Goal: Information Seeking & Learning: Learn about a topic

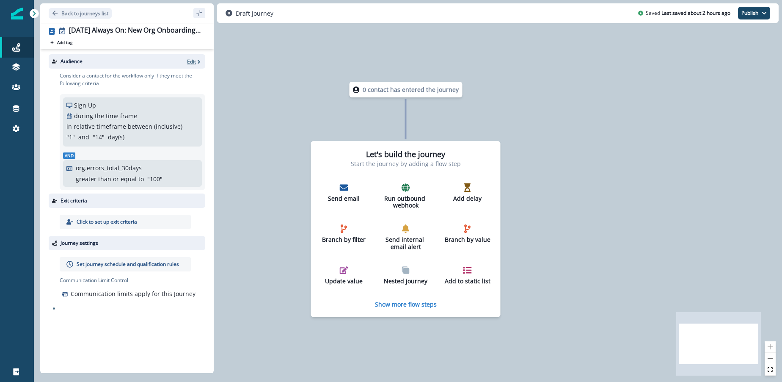
click at [190, 62] on p "Edit" at bounding box center [191, 61] width 9 height 7
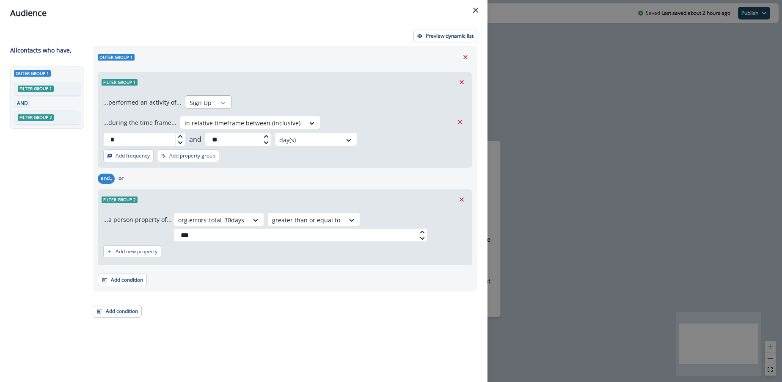
click at [219, 102] on icon at bounding box center [223, 103] width 8 height 8
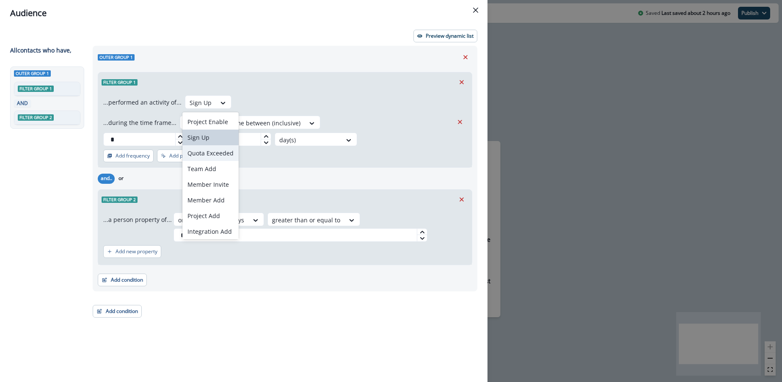
scroll to position [17, 0]
drag, startPoint x: 215, startPoint y: 228, endPoint x: 217, endPoint y: 222, distance: 6.1
click at [215, 228] on div "Trial Started" at bounding box center [210, 230] width 56 height 16
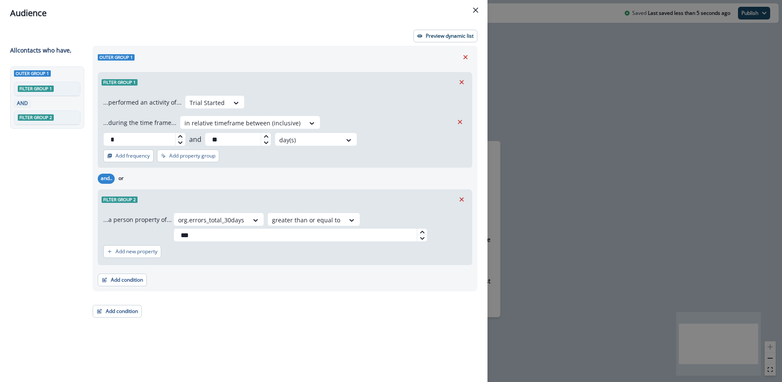
click at [291, 147] on div "...performed an activity of... option Trial Started, selected. Trial Started ..…" at bounding box center [285, 129] width 374 height 75
click at [202, 153] on p "Add property group" at bounding box center [192, 156] width 46 height 6
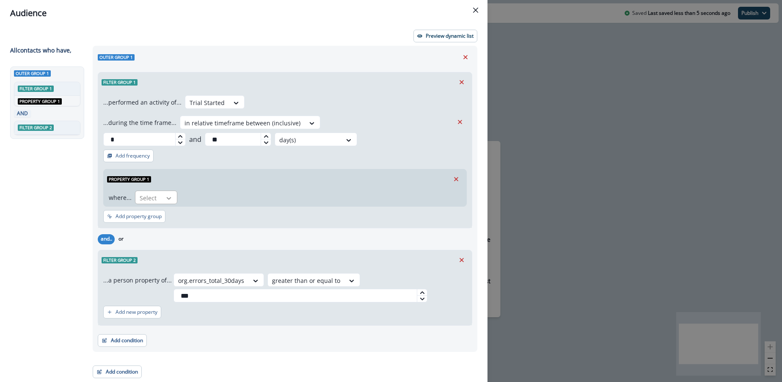
click at [167, 194] on icon at bounding box center [169, 198] width 8 height 8
drag, startPoint x: 157, startPoint y: 230, endPoint x: 161, endPoint y: 226, distance: 5.7
click at [157, 230] on div "category" at bounding box center [157, 231] width 47 height 16
click at [217, 194] on icon at bounding box center [221, 198] width 8 height 8
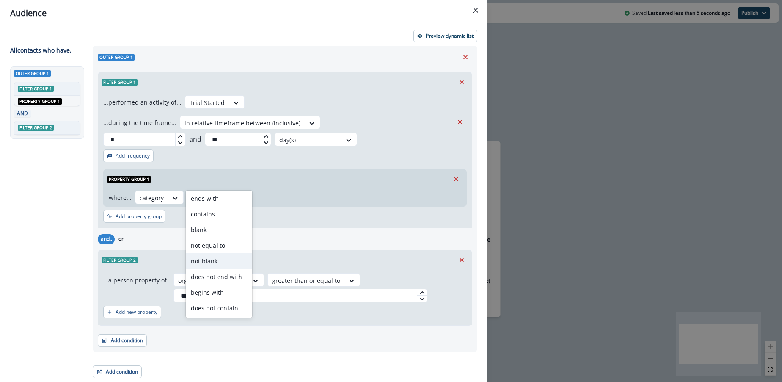
scroll to position [0, 0]
click at [211, 260] on div "blank" at bounding box center [219, 263] width 66 height 16
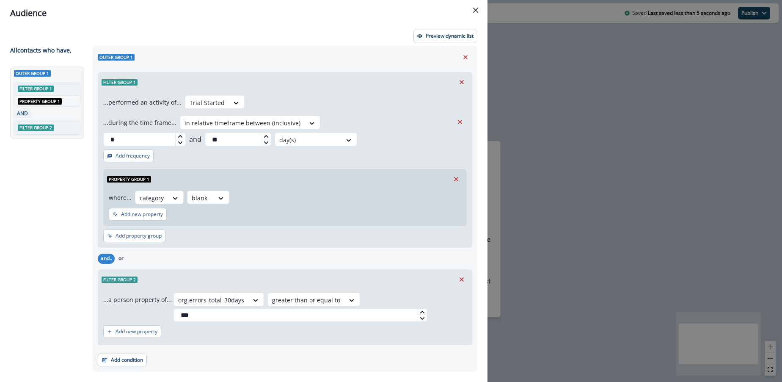
click at [248, 190] on div "where... category option blank, selected. blank" at bounding box center [283, 197] width 349 height 14
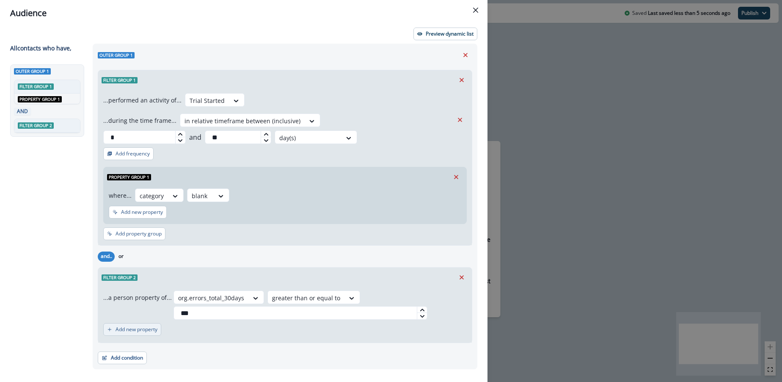
click at [140, 323] on button "Add new property" at bounding box center [132, 329] width 58 height 13
click at [344, 302] on div at bounding box center [351, 298] width 14 height 8
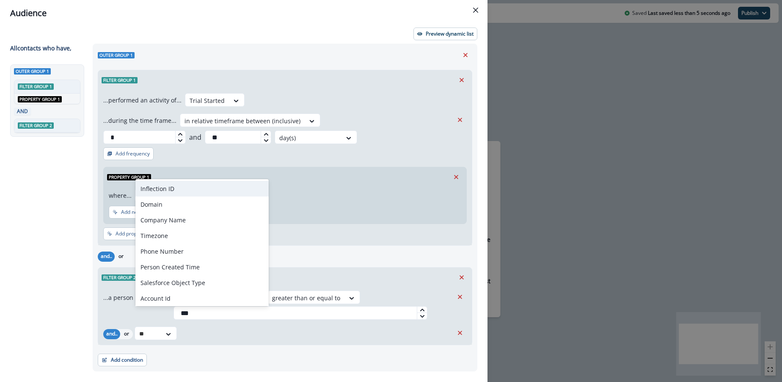
type input "***"
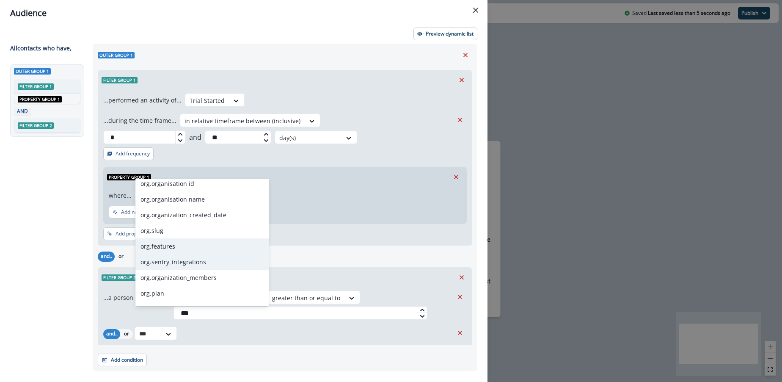
scroll to position [8, 0]
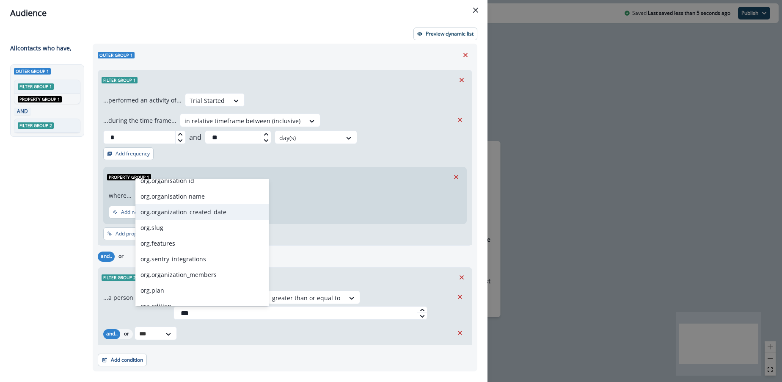
click at [183, 205] on div "org.organization_created_date" at bounding box center [201, 212] width 133 height 16
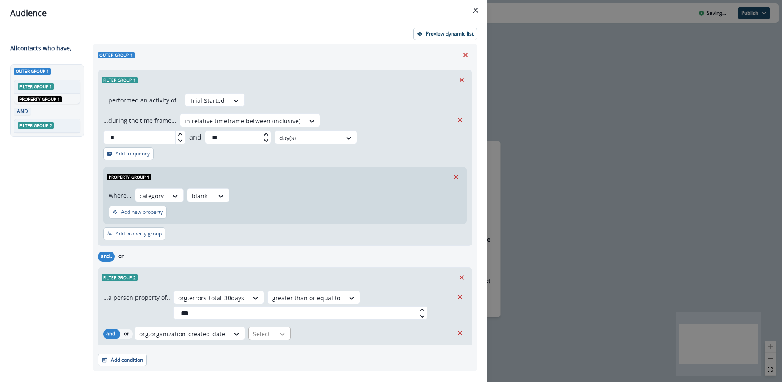
click at [258, 299] on icon at bounding box center [255, 298] width 5 height 3
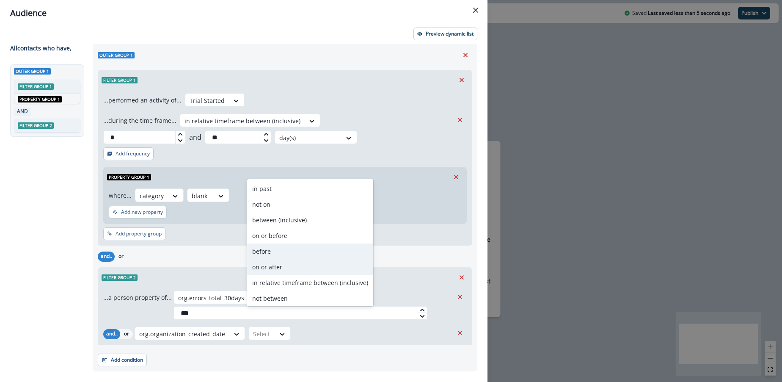
scroll to position [0, 0]
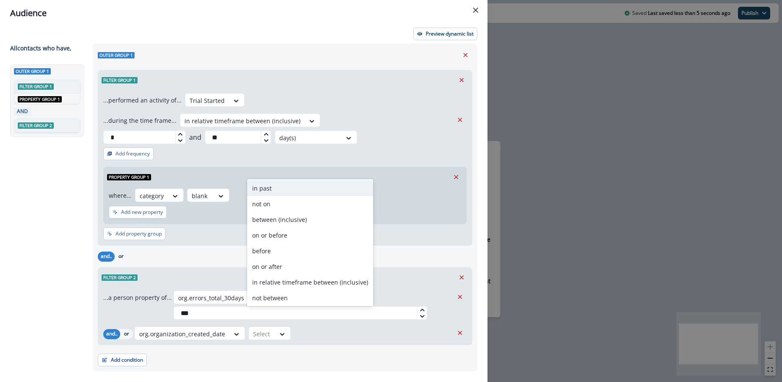
click at [264, 189] on div "in past" at bounding box center [310, 188] width 126 height 16
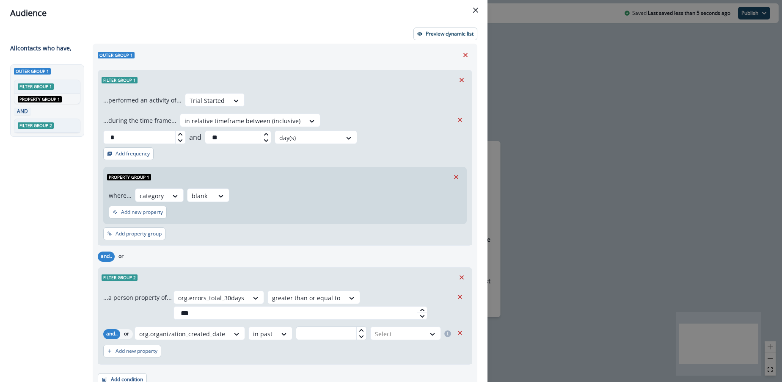
click at [314, 326] on input "text" at bounding box center [331, 333] width 71 height 14
type input "**"
click at [392, 328] on div at bounding box center [398, 333] width 46 height 11
click at [386, 341] on div "day(s)" at bounding box center [405, 336] width 72 height 16
drag, startPoint x: 344, startPoint y: 336, endPoint x: 360, endPoint y: 323, distance: 20.2
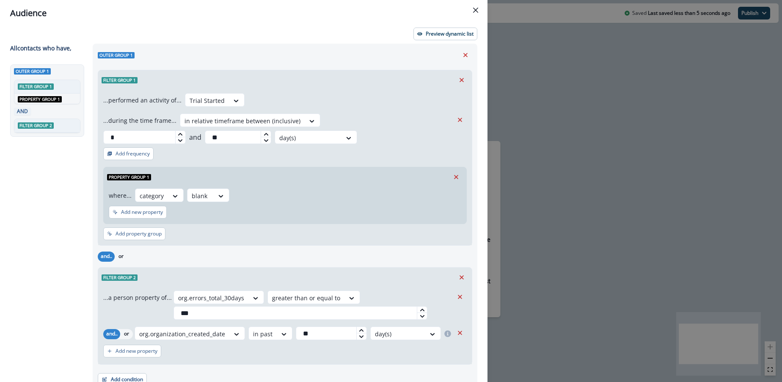
click at [344, 341] on div "Add new property" at bounding box center [284, 350] width 363 height 19
click at [438, 35] on p "Preview dynamic list" at bounding box center [450, 34] width 48 height 6
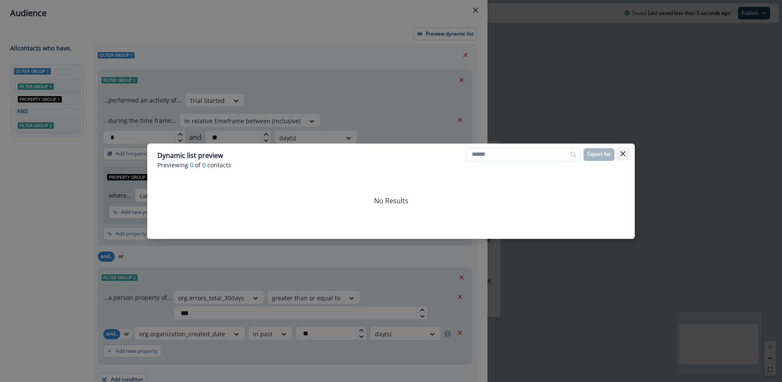
click at [621, 151] on icon "Close" at bounding box center [622, 153] width 5 height 5
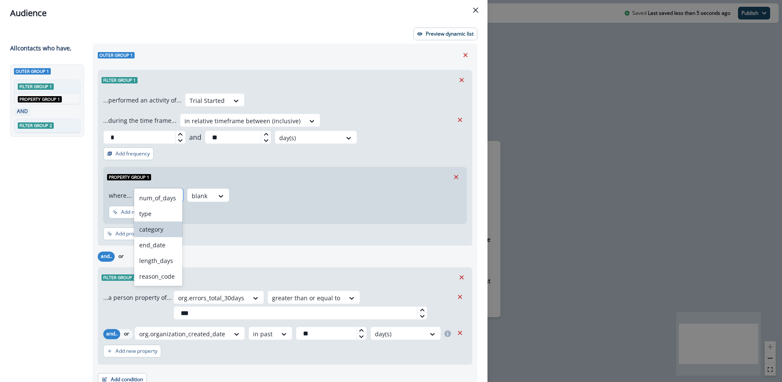
click at [176, 192] on icon at bounding box center [175, 196] width 8 height 8
click at [159, 212] on div "type" at bounding box center [158, 214] width 48 height 16
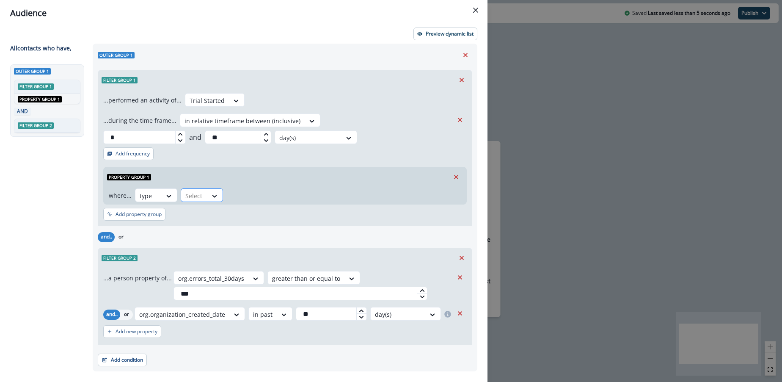
click at [205, 189] on div "Select" at bounding box center [194, 196] width 26 height 14
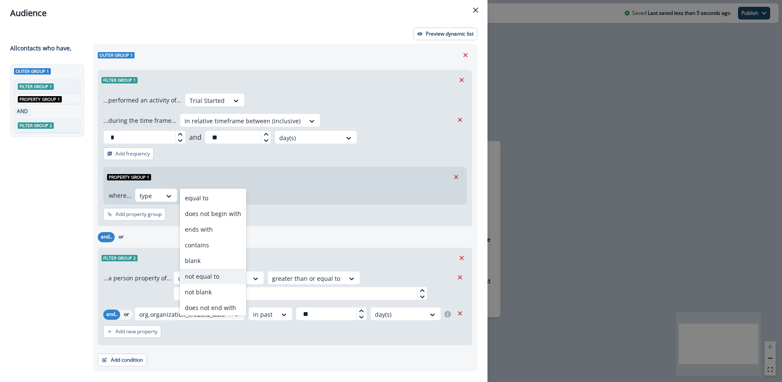
click at [205, 279] on div "not equal to" at bounding box center [213, 276] width 66 height 16
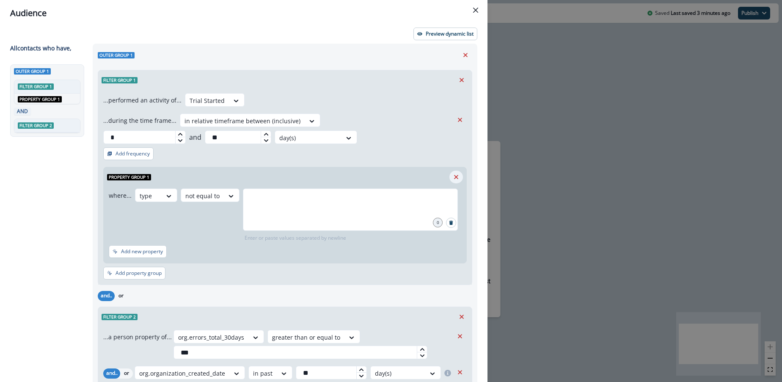
click at [453, 173] on icon "Remove" at bounding box center [456, 177] width 8 height 8
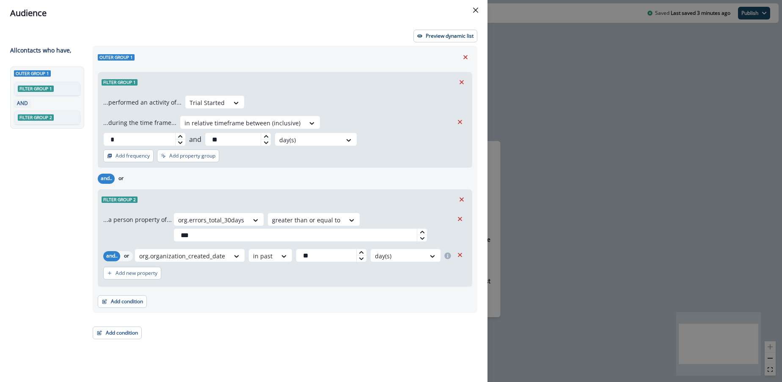
scroll to position [0, 0]
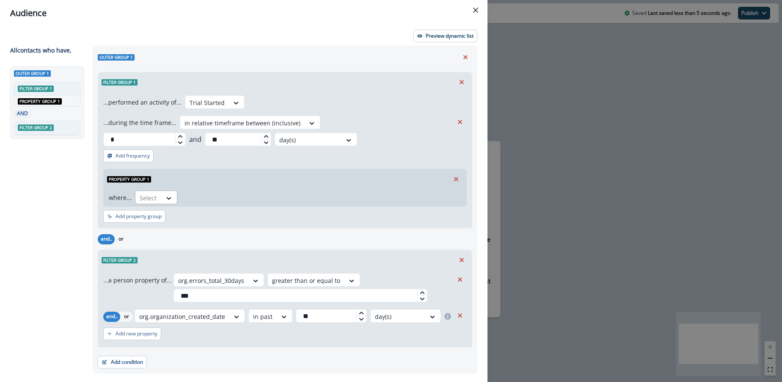
click at [162, 191] on div at bounding box center [169, 198] width 15 height 14
click at [160, 201] on div "num_of_days" at bounding box center [157, 200] width 47 height 16
click at [230, 194] on icon at bounding box center [234, 198] width 8 height 8
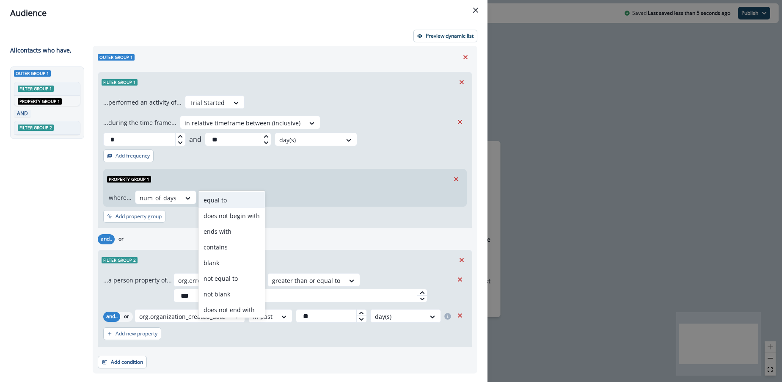
click at [223, 201] on div "equal to" at bounding box center [231, 200] width 66 height 16
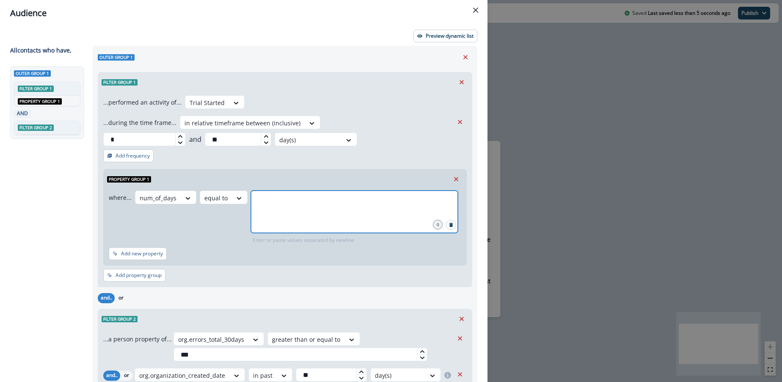
click at [264, 193] on input "text" at bounding box center [354, 201] width 204 height 17
type input "**"
click at [211, 220] on div "where... num_of_days equal to 14 1 Enter or paste values separated by newline" at bounding box center [283, 216] width 349 height 53
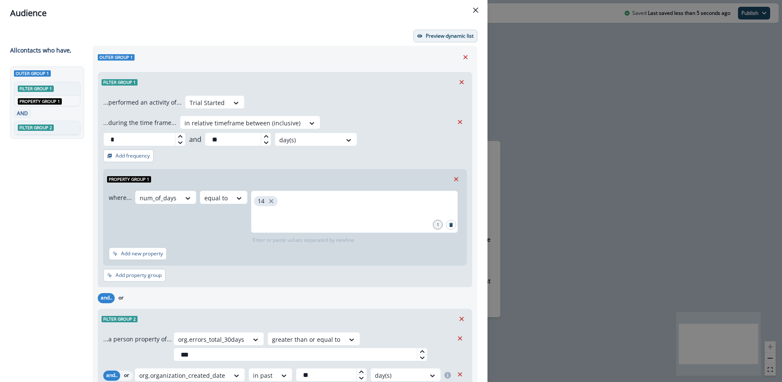
click at [438, 35] on p "Preview dynamic list" at bounding box center [450, 36] width 48 height 6
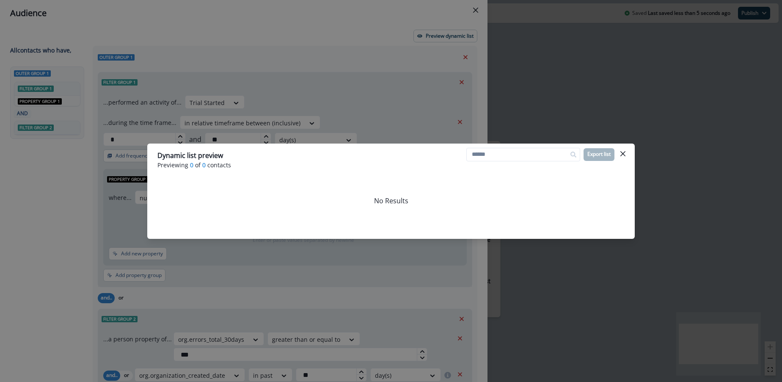
drag, startPoint x: 624, startPoint y: 151, endPoint x: 564, endPoint y: 154, distance: 59.7
click at [624, 151] on icon "Close" at bounding box center [622, 153] width 5 height 5
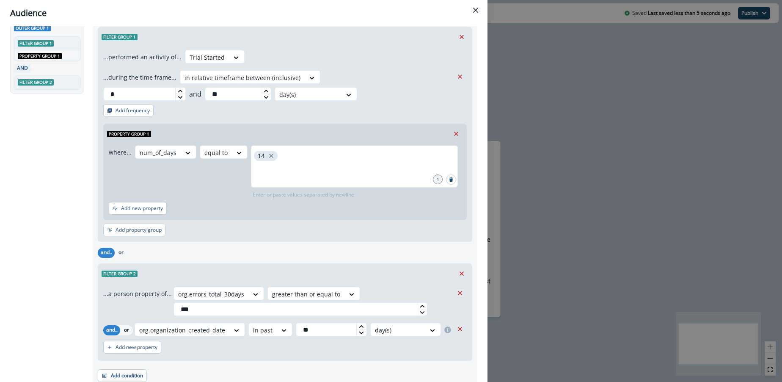
scroll to position [63, 0]
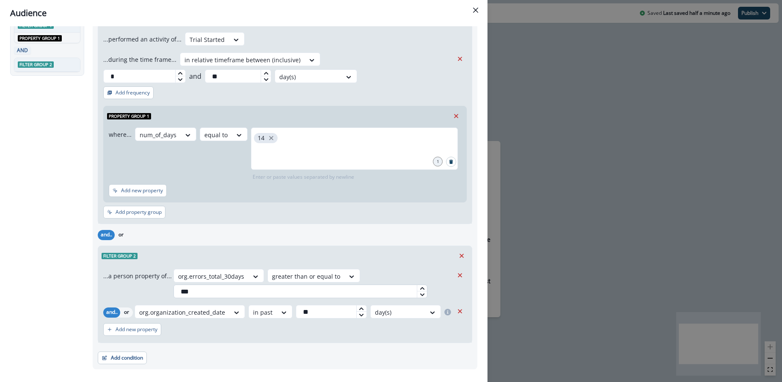
click at [237, 284] on input "***" at bounding box center [300, 291] width 254 height 14
type input "**"
click at [145, 275] on div "...a person property of... org.errors_total_30days greater than or equal to **" at bounding box center [278, 283] width 350 height 29
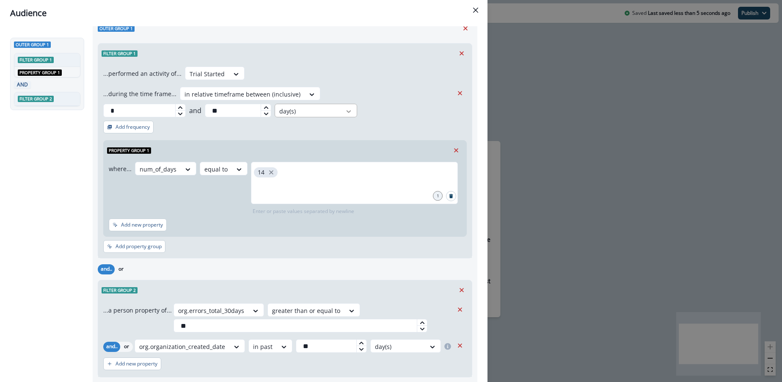
scroll to position [0, 0]
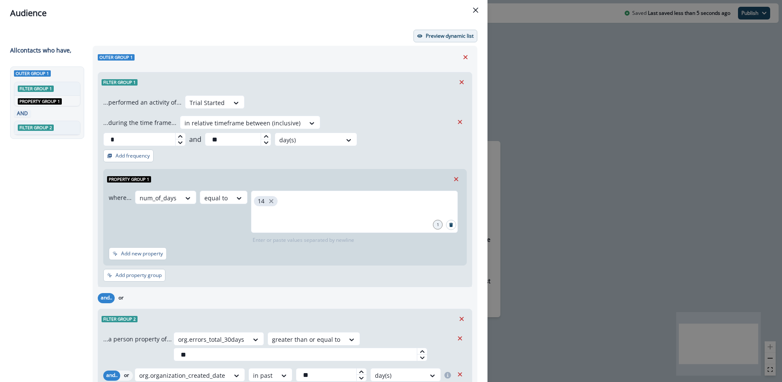
click at [441, 37] on p "Preview dynamic list" at bounding box center [450, 36] width 48 height 6
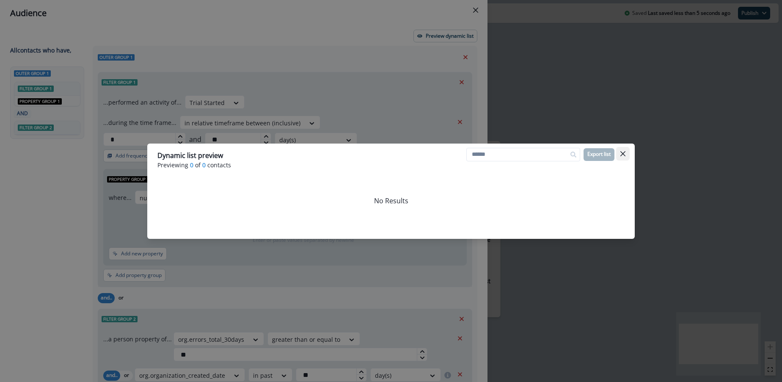
click at [619, 154] on button "Close" at bounding box center [623, 154] width 14 height 14
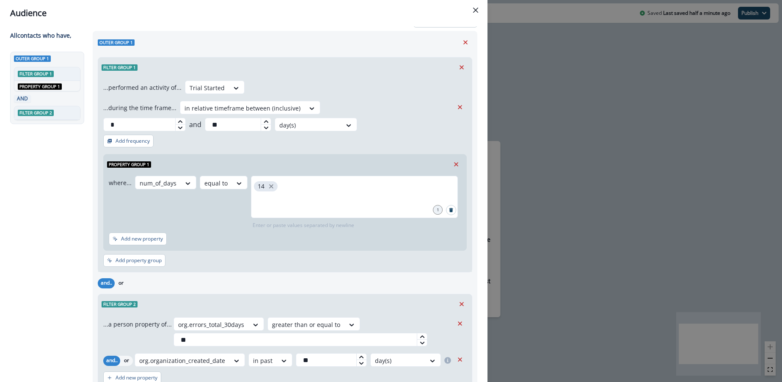
scroll to position [63, 0]
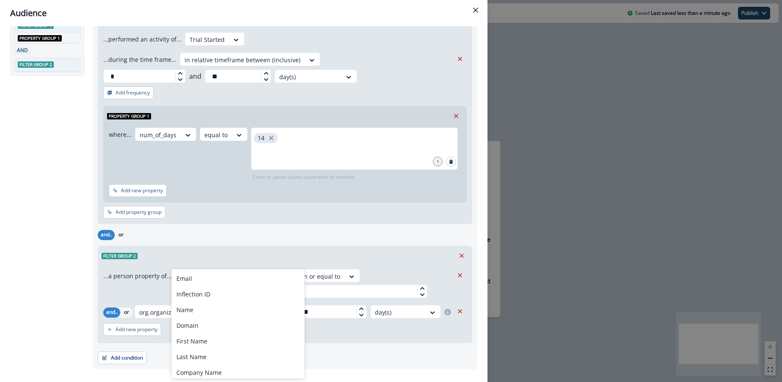
click at [252, 272] on icon at bounding box center [256, 276] width 8 height 8
click at [254, 246] on div "Filter group 2" at bounding box center [285, 255] width 374 height 19
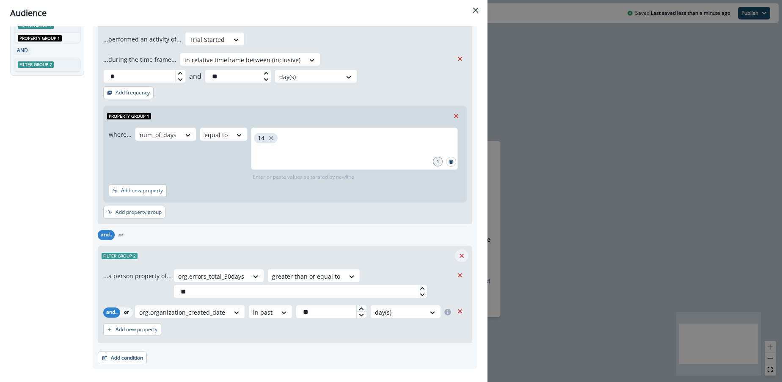
click at [462, 253] on icon "Remove" at bounding box center [462, 255] width 4 height 4
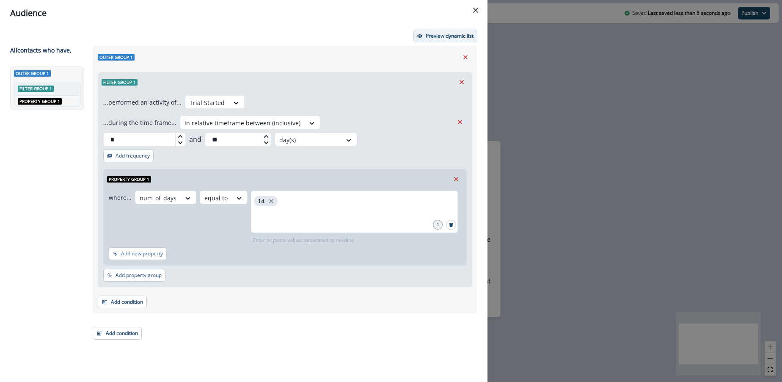
click at [434, 34] on p "Preview dynamic list" at bounding box center [450, 36] width 48 height 6
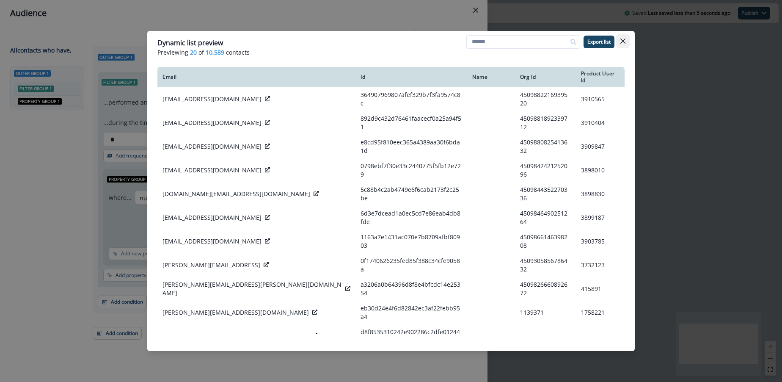
click at [625, 44] on button "Close" at bounding box center [623, 41] width 14 height 14
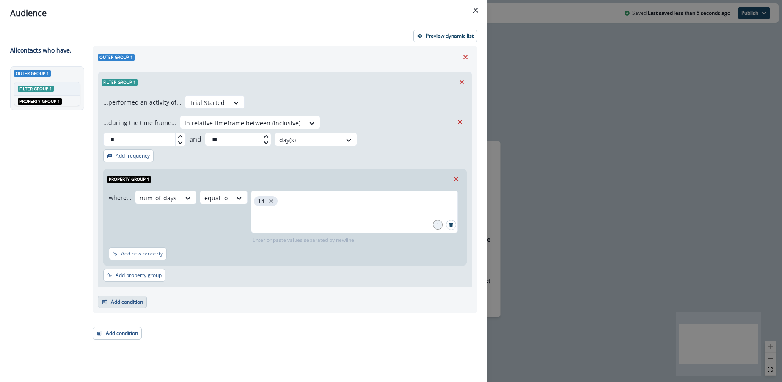
click at [135, 295] on button "Add condition" at bounding box center [122, 301] width 49 height 13
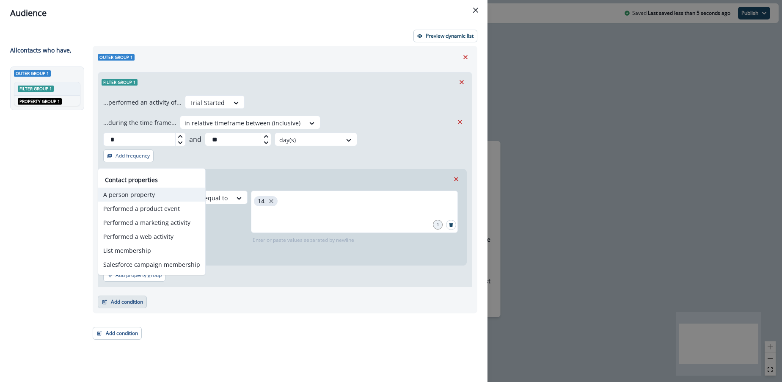
click at [132, 196] on button "A person property" at bounding box center [151, 194] width 107 height 14
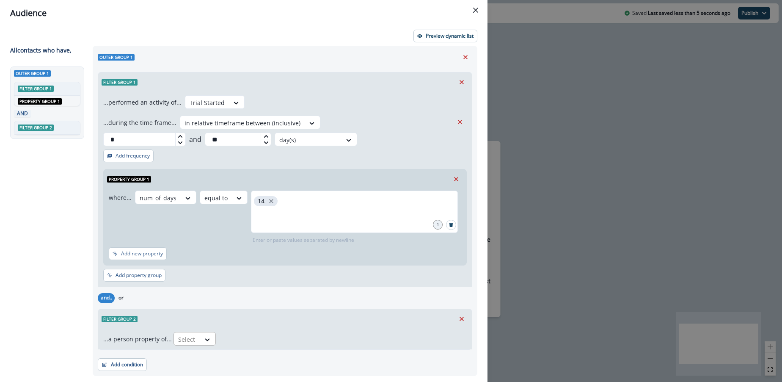
click at [201, 332] on div at bounding box center [207, 339] width 15 height 14
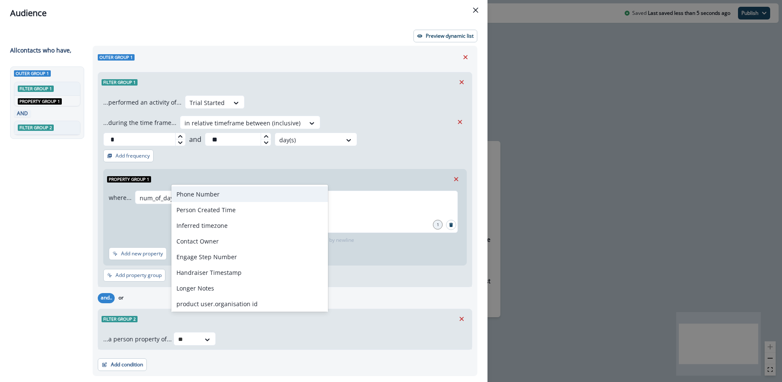
type input "***"
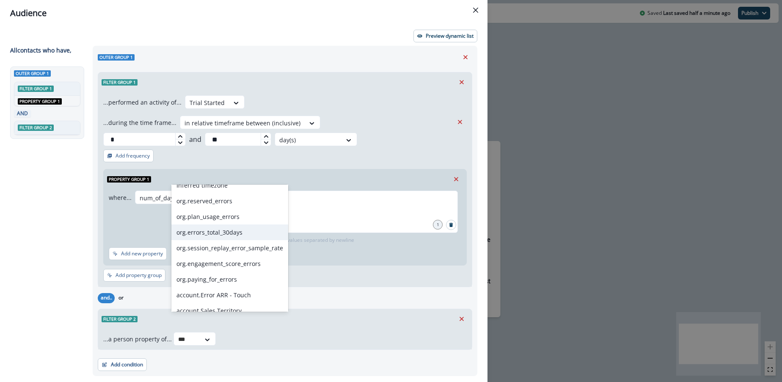
scroll to position [17, 0]
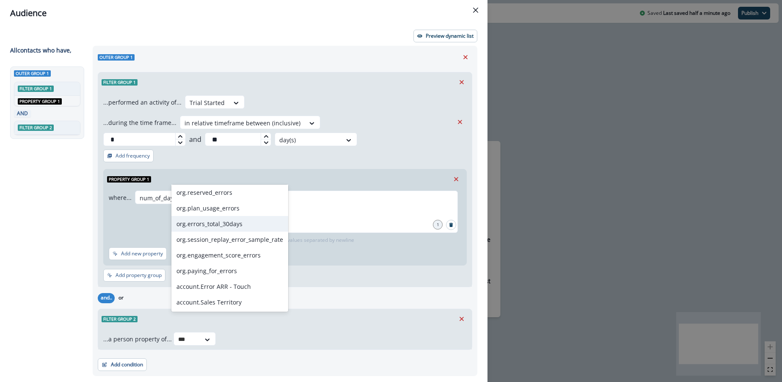
click at [236, 224] on div "org.errors_total_30days" at bounding box center [229, 224] width 117 height 16
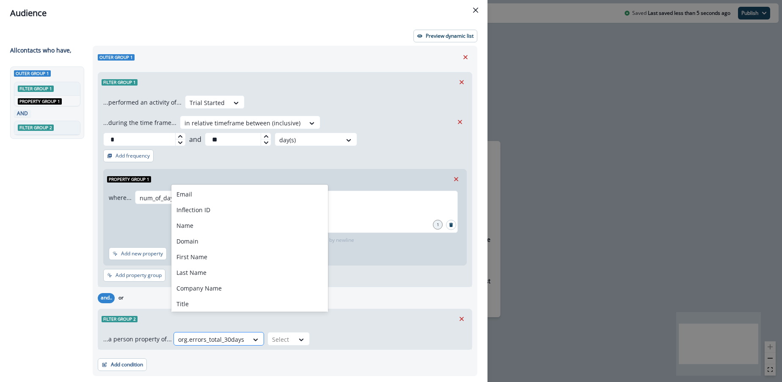
click at [249, 332] on div at bounding box center [255, 339] width 15 height 14
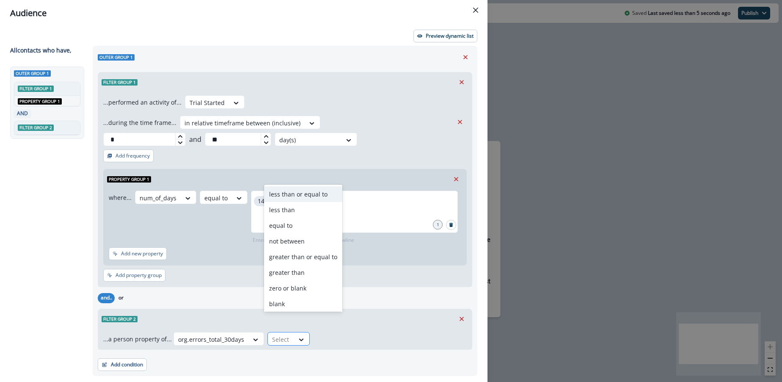
click at [287, 332] on div "Select" at bounding box center [281, 339] width 26 height 14
click at [295, 304] on div "not blank" at bounding box center [303, 302] width 78 height 16
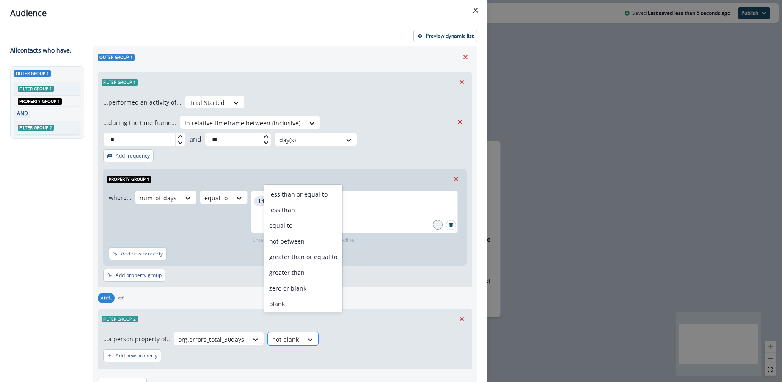
click at [303, 335] on div at bounding box center [310, 339] width 14 height 8
click at [292, 262] on div "greater than or equal to" at bounding box center [303, 257] width 78 height 16
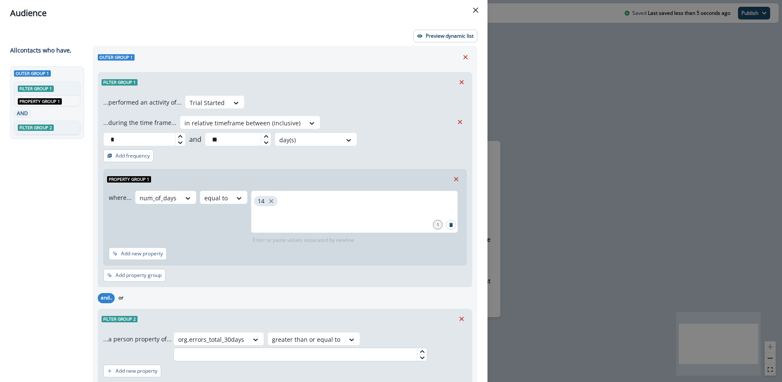
click at [304, 347] on input "text" at bounding box center [300, 354] width 254 height 14
type input "*"
click at [312, 361] on div "Add new property" at bounding box center [284, 370] width 363 height 19
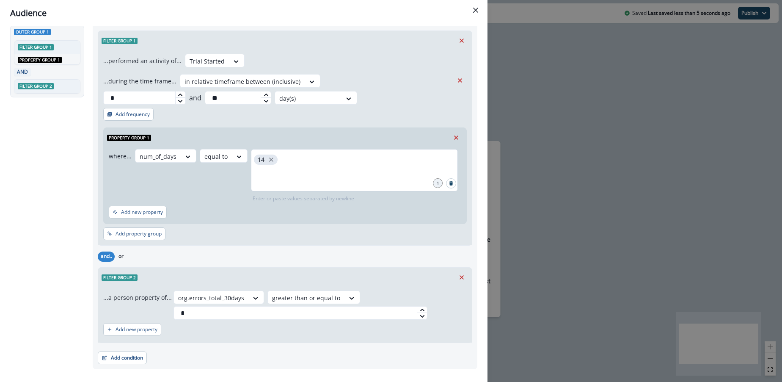
scroll to position [0, 0]
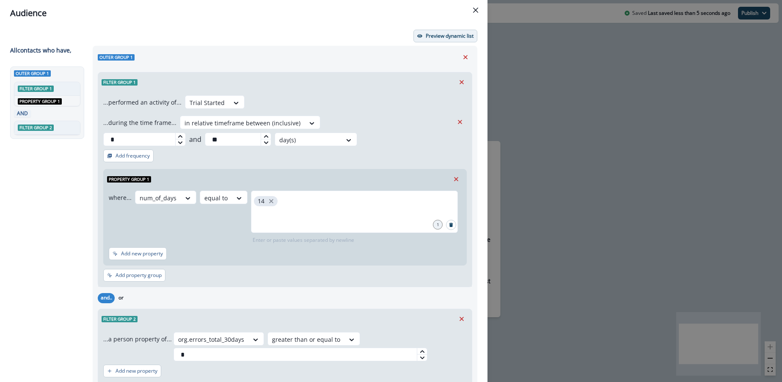
click at [441, 36] on p "Preview dynamic list" at bounding box center [450, 36] width 48 height 6
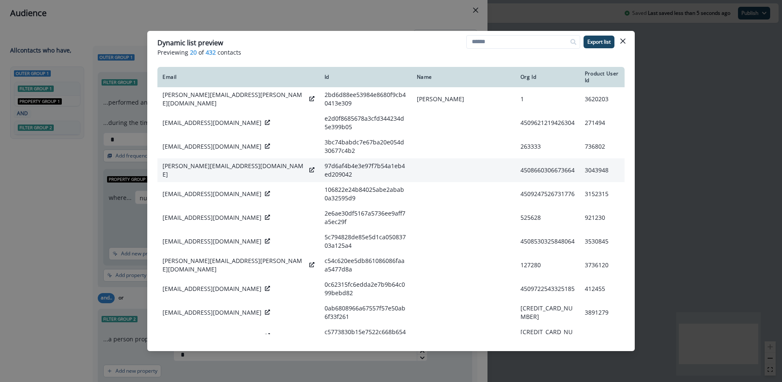
click at [309, 167] on icon at bounding box center [311, 169] width 5 height 5
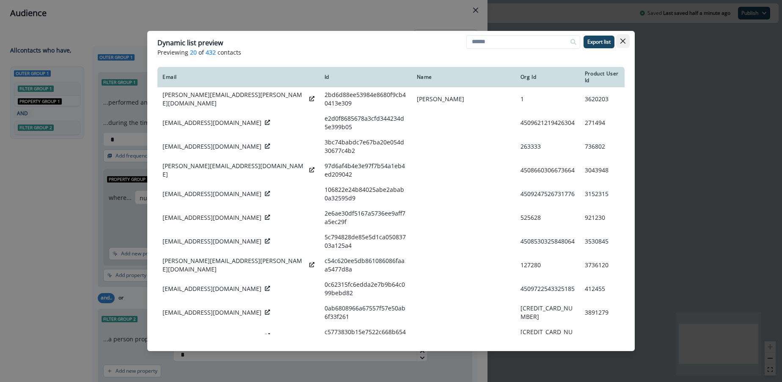
click at [622, 41] on icon "Close" at bounding box center [622, 41] width 5 height 5
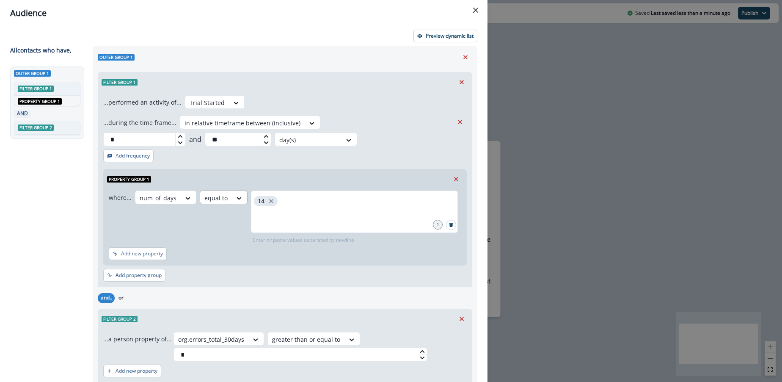
scroll to position [0, 0]
click at [461, 314] on icon "Remove" at bounding box center [462, 318] width 8 height 8
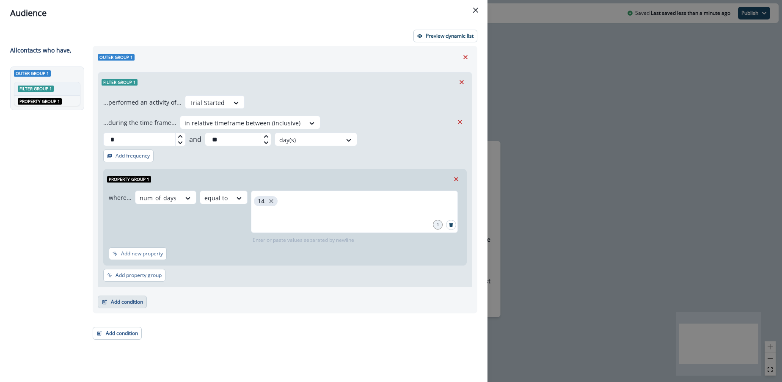
click at [138, 295] on button "Add condition" at bounding box center [122, 301] width 49 height 13
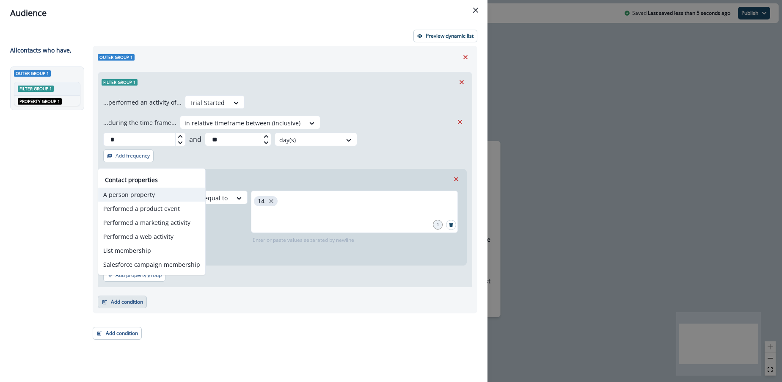
click at [130, 191] on button "A person property" at bounding box center [151, 194] width 107 height 14
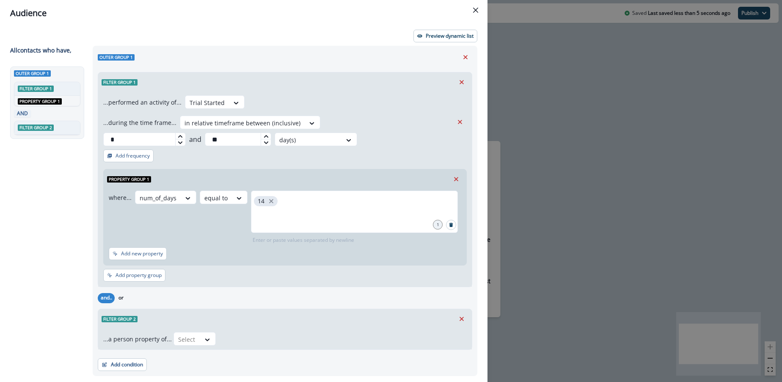
scroll to position [7, 0]
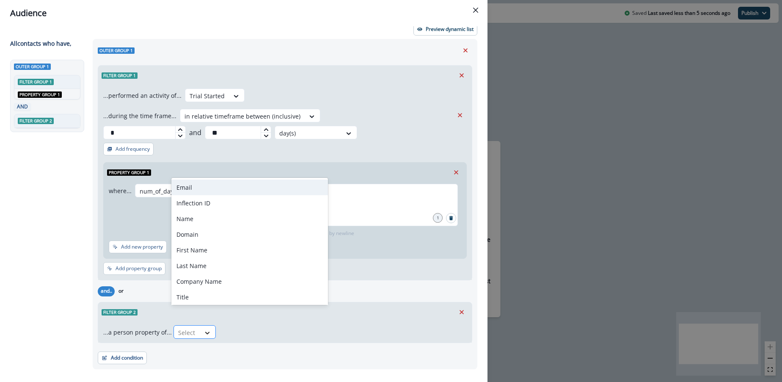
click at [209, 328] on div at bounding box center [207, 332] width 14 height 8
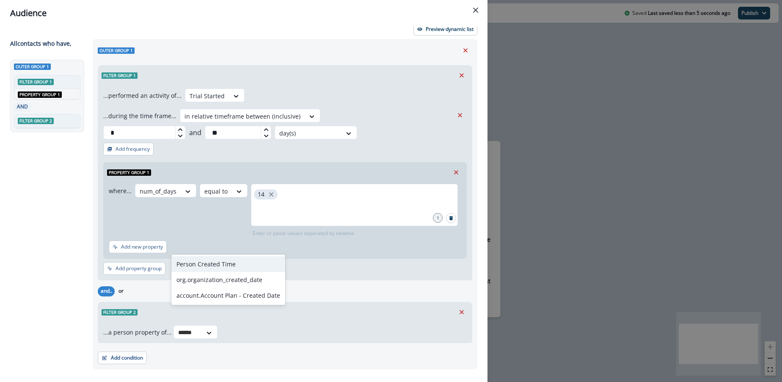
type input "*******"
click at [209, 283] on div "org.organization_created_date" at bounding box center [228, 280] width 114 height 16
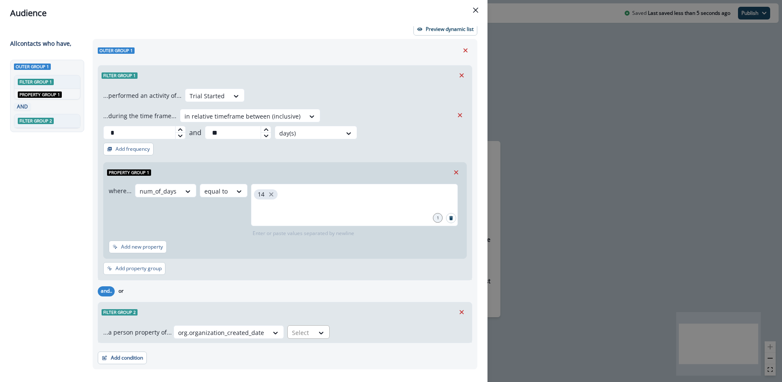
click at [306, 325] on div "Select" at bounding box center [301, 332] width 26 height 14
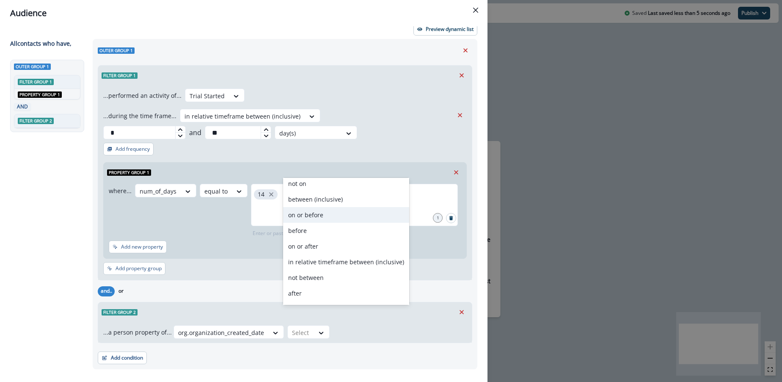
scroll to position [0, 0]
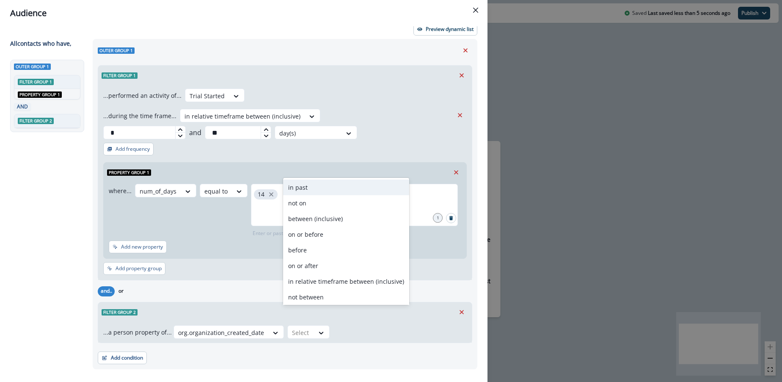
click at [290, 184] on div "in past" at bounding box center [346, 187] width 126 height 16
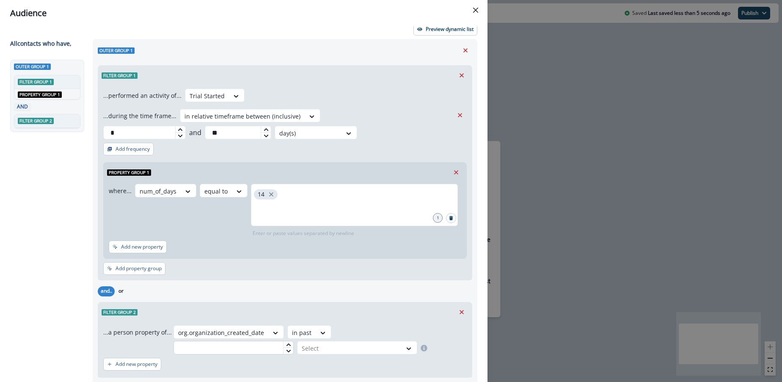
click at [294, 341] on input "text" at bounding box center [233, 348] width 120 height 14
type input "**"
click at [397, 343] on div at bounding box center [350, 348] width 96 height 11
click at [413, 333] on div "day(s)" at bounding box center [424, 335] width 61 height 16
drag, startPoint x: 373, startPoint y: 331, endPoint x: 377, endPoint y: 325, distance: 7.0
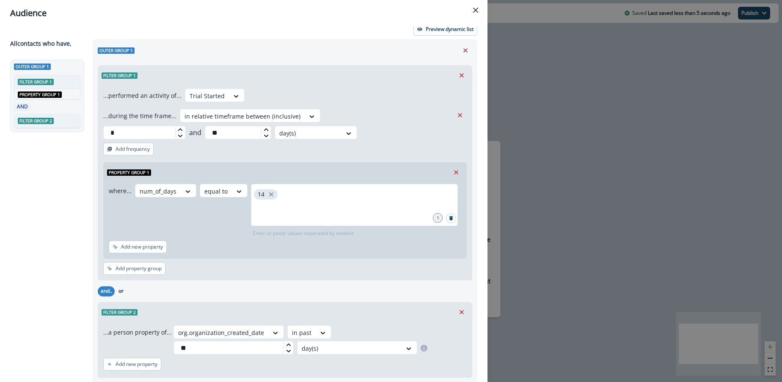
click at [373, 354] on div "Add new property" at bounding box center [284, 363] width 363 height 19
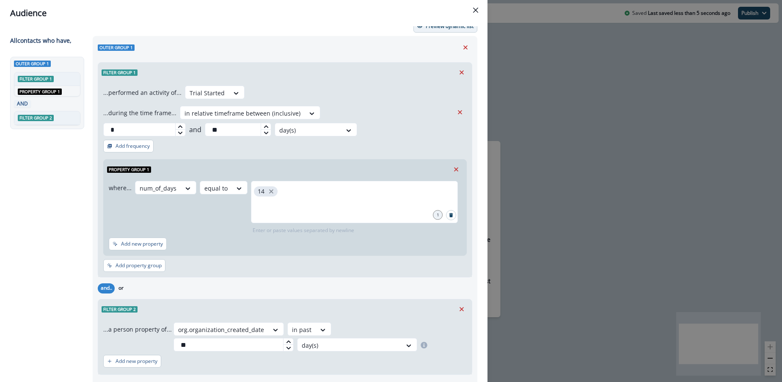
click at [443, 31] on button "Preview dynamic list" at bounding box center [445, 26] width 64 height 13
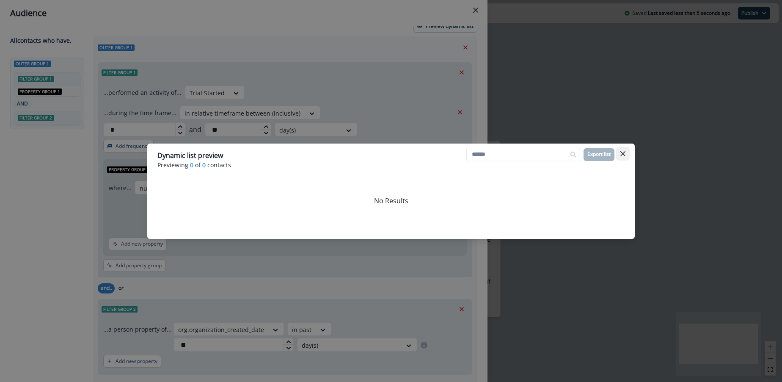
click at [621, 154] on icon "Close" at bounding box center [622, 153] width 5 height 5
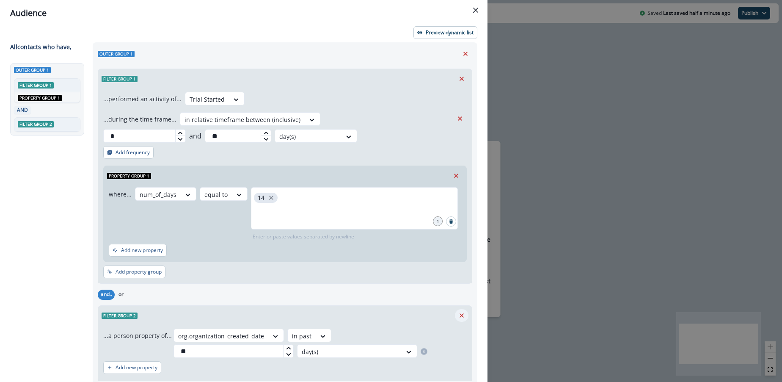
click at [460, 311] on icon "Remove" at bounding box center [462, 315] width 8 height 8
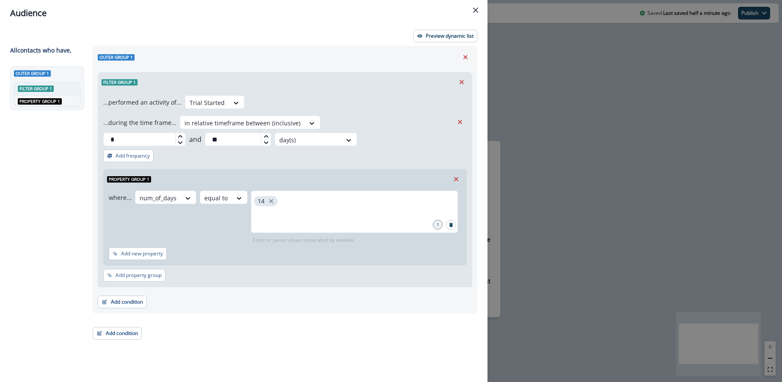
scroll to position [0, 0]
click at [269, 140] on icon at bounding box center [266, 142] width 5 height 5
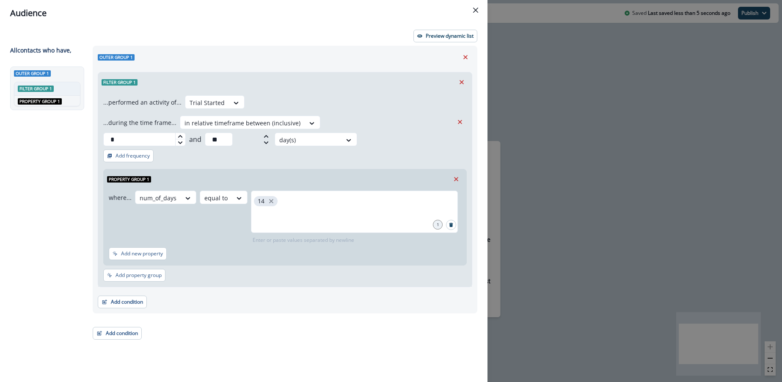
click at [269, 140] on icon at bounding box center [266, 142] width 5 height 5
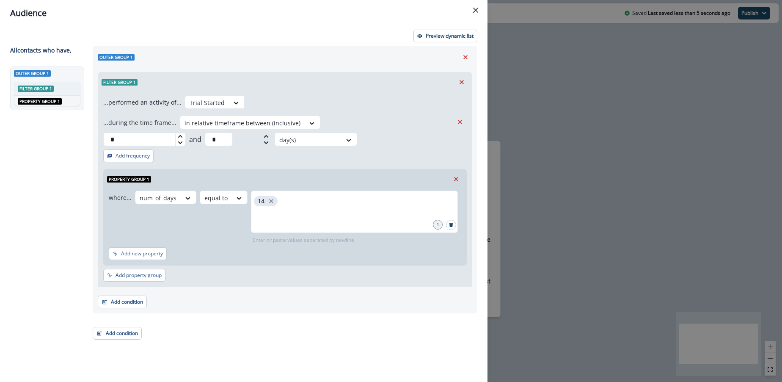
click at [269, 140] on icon at bounding box center [266, 142] width 5 height 5
type input "*"
click at [269, 140] on icon at bounding box center [266, 142] width 5 height 5
click at [399, 144] on div "...performed an activity of... Trial Started ...during the time frame... in rel…" at bounding box center [285, 189] width 374 height 195
click at [449, 33] on p "Preview dynamic list" at bounding box center [450, 36] width 48 height 6
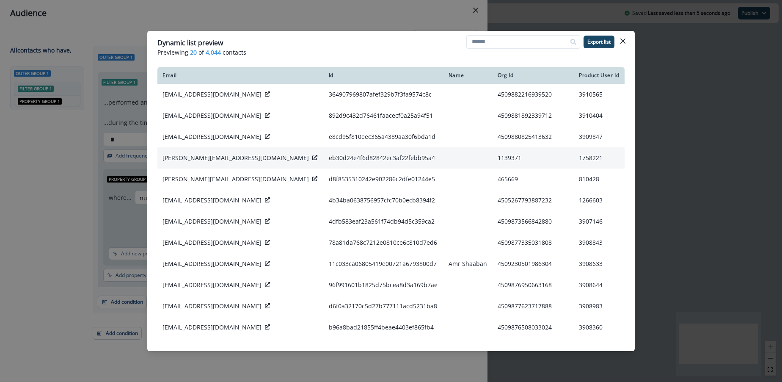
click at [312, 158] on icon at bounding box center [314, 157] width 5 height 5
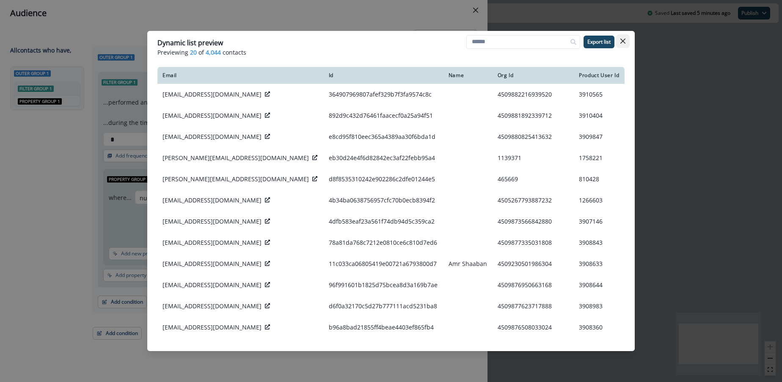
click at [624, 40] on icon "Close" at bounding box center [622, 41] width 5 height 5
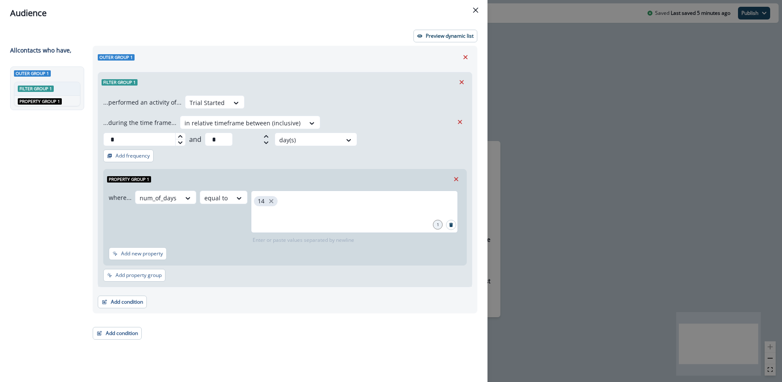
click at [297, 190] on div "14" at bounding box center [354, 211] width 207 height 42
click at [137, 272] on p "Add property group" at bounding box center [139, 275] width 46 height 6
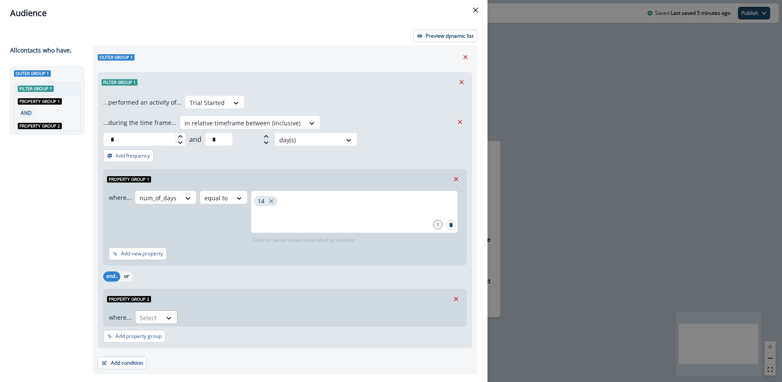
click at [159, 311] on div "Select" at bounding box center [148, 318] width 26 height 14
drag, startPoint x: 458, startPoint y: 279, endPoint x: 449, endPoint y: 278, distance: 8.9
click at [457, 295] on icon "Remove" at bounding box center [456, 299] width 8 height 8
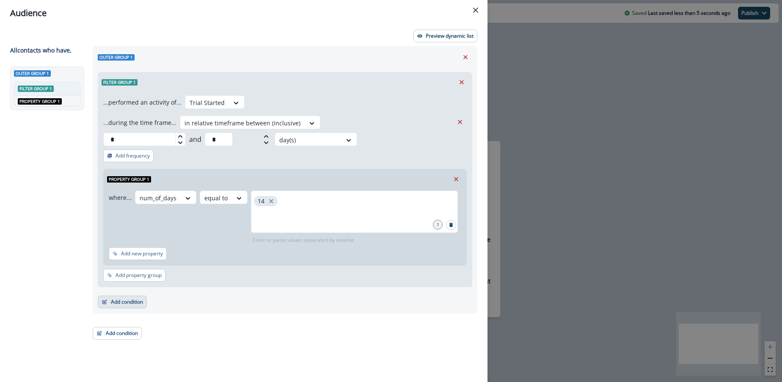
click at [132, 295] on button "Add condition" at bounding box center [122, 301] width 49 height 13
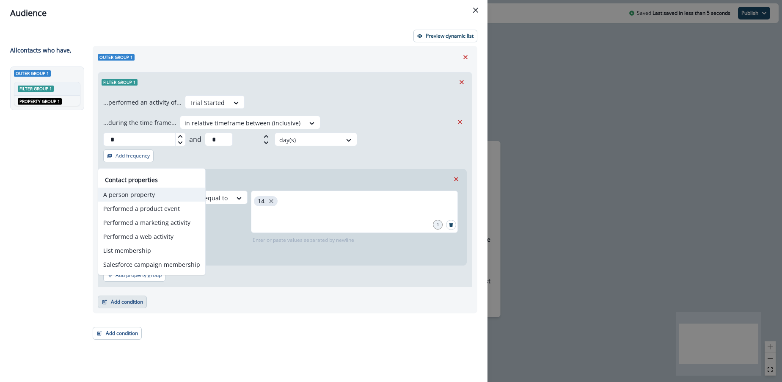
click at [136, 195] on button "A person property" at bounding box center [151, 194] width 107 height 14
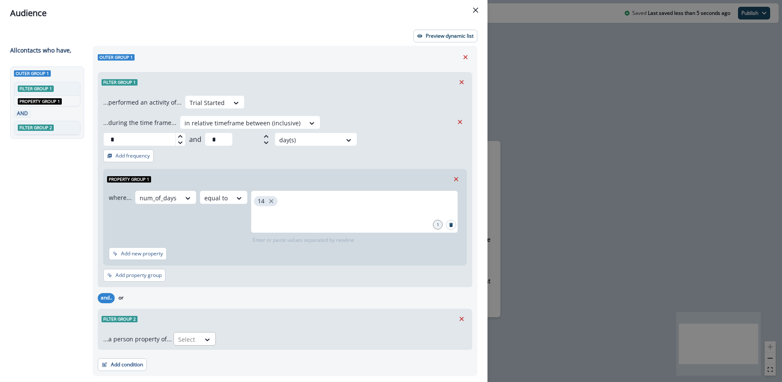
click at [190, 334] on div at bounding box center [187, 339] width 18 height 11
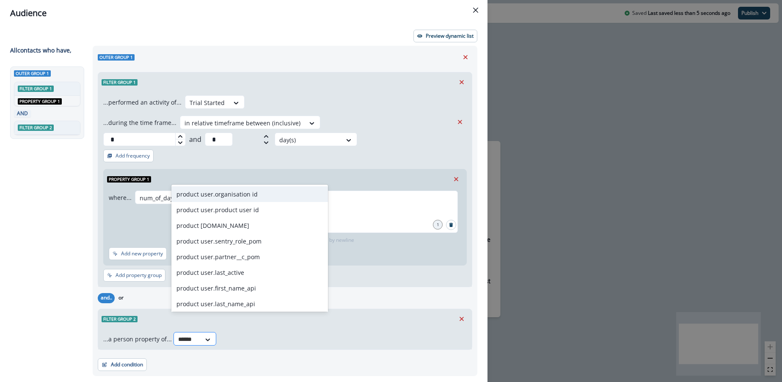
type input "*******"
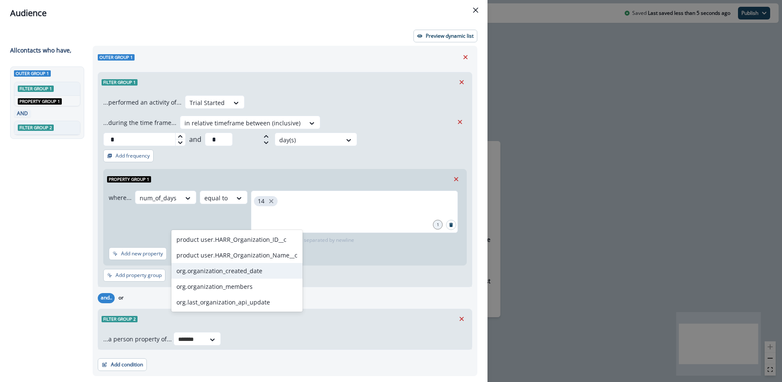
click at [217, 271] on div "org.organization_created_date" at bounding box center [236, 271] width 131 height 16
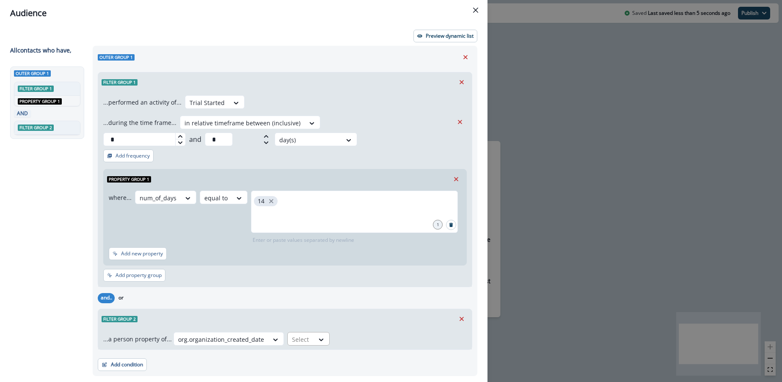
click at [308, 332] on div "Select" at bounding box center [301, 339] width 26 height 14
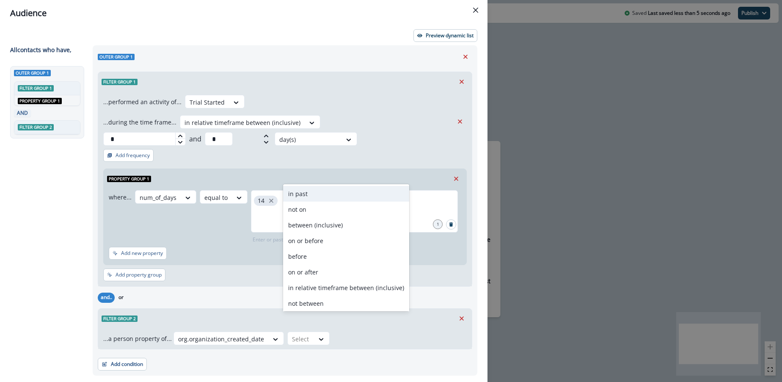
click at [300, 198] on div "in past" at bounding box center [346, 194] width 126 height 16
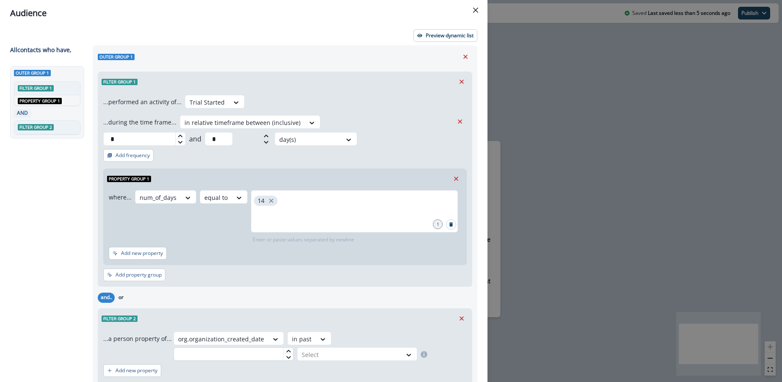
click at [294, 347] on input "text" at bounding box center [233, 354] width 120 height 14
type input "**"
click at [397, 349] on div at bounding box center [350, 354] width 96 height 11
click at [412, 335] on div "day(s)" at bounding box center [424, 341] width 61 height 16
click at [403, 308] on div "Filter group 2" at bounding box center [285, 317] width 374 height 19
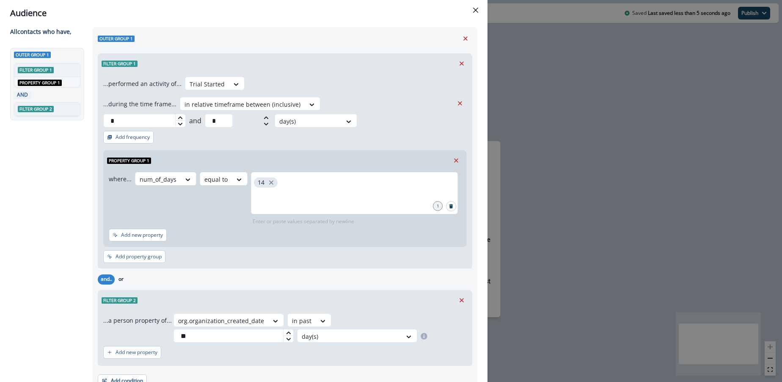
scroll to position [19, 0]
click at [462, 296] on icon "Remove" at bounding box center [462, 300] width 8 height 8
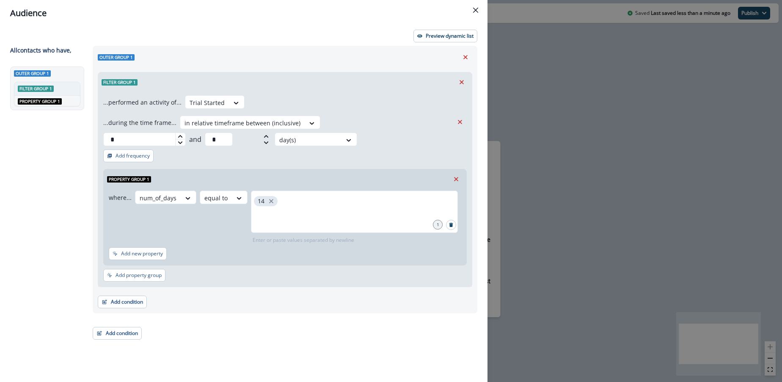
scroll to position [0, 0]
click at [444, 41] on button "Preview dynamic list" at bounding box center [445, 36] width 64 height 13
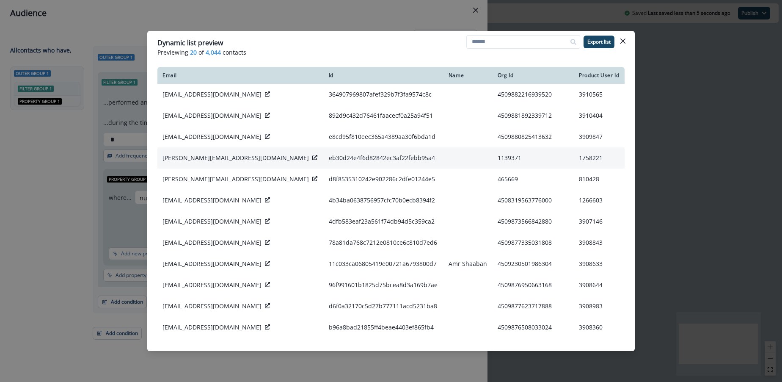
click at [312, 158] on icon at bounding box center [314, 157] width 5 height 5
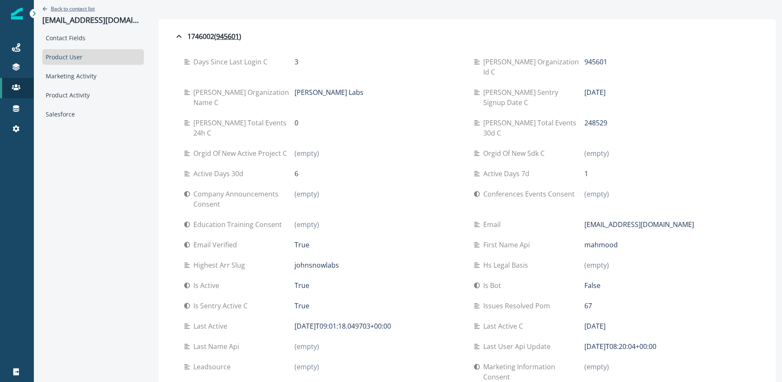
click at [84, 8] on p "Back to contact list" at bounding box center [73, 8] width 44 height 7
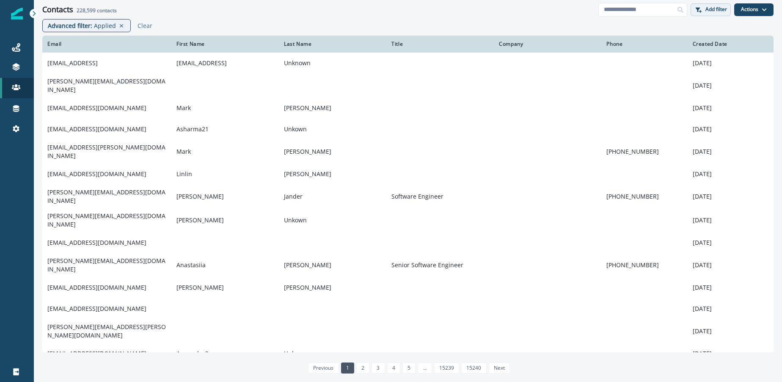
click at [720, 12] on p "Add filter" at bounding box center [716, 9] width 22 height 6
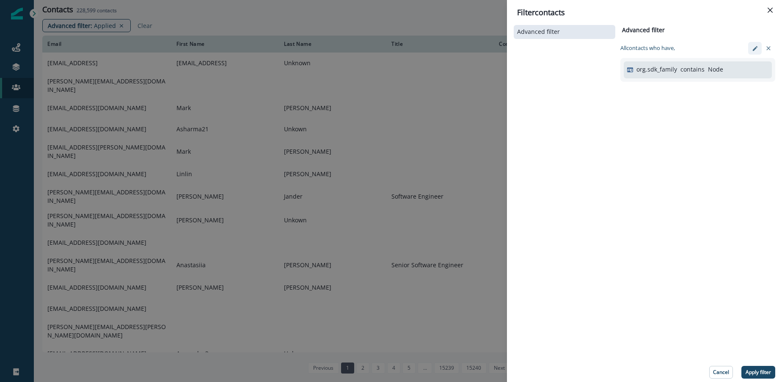
click at [754, 47] on icon "edit-filter" at bounding box center [755, 48] width 6 height 6
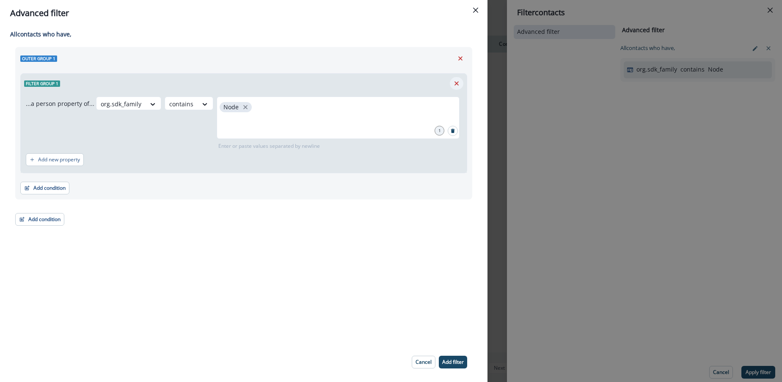
click at [453, 83] on icon "Remove" at bounding box center [457, 84] width 8 height 8
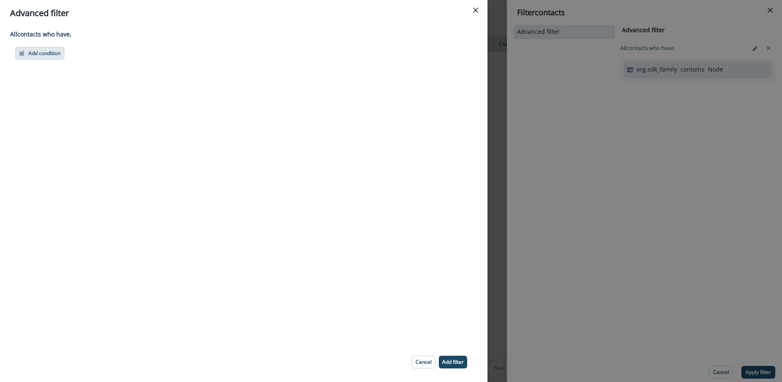
click at [58, 59] on button "Add condition" at bounding box center [39, 53] width 49 height 13
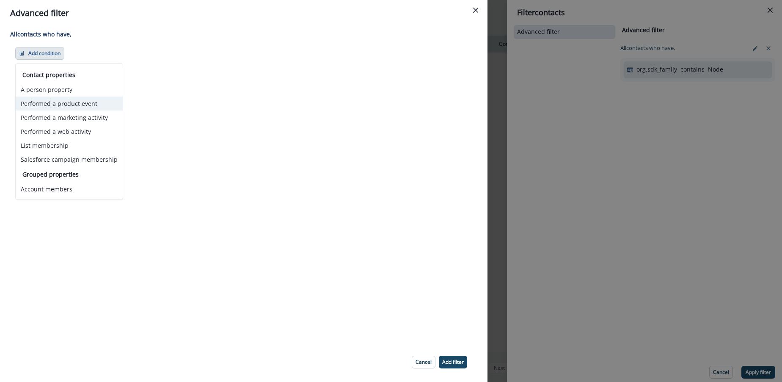
click at [67, 101] on button "Performed a product event" at bounding box center [69, 103] width 107 height 14
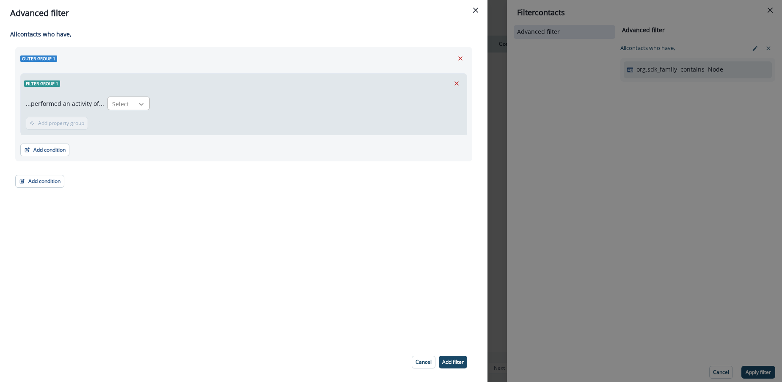
click at [144, 103] on div at bounding box center [141, 104] width 14 height 8
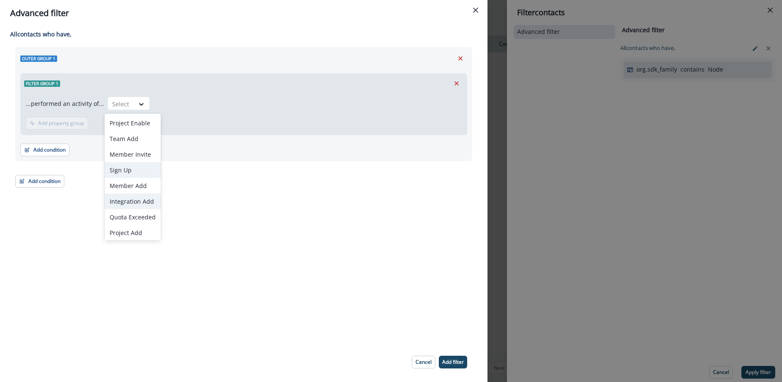
scroll to position [17, 0]
click at [129, 224] on div "Trial Started" at bounding box center [133, 231] width 56 height 16
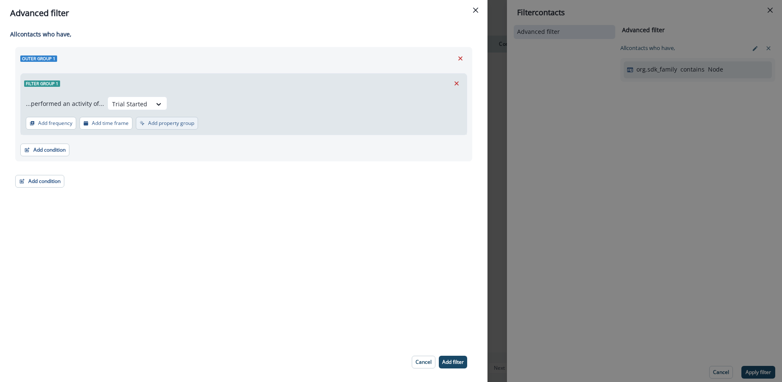
click at [184, 124] on p "Add property group" at bounding box center [171, 123] width 46 height 6
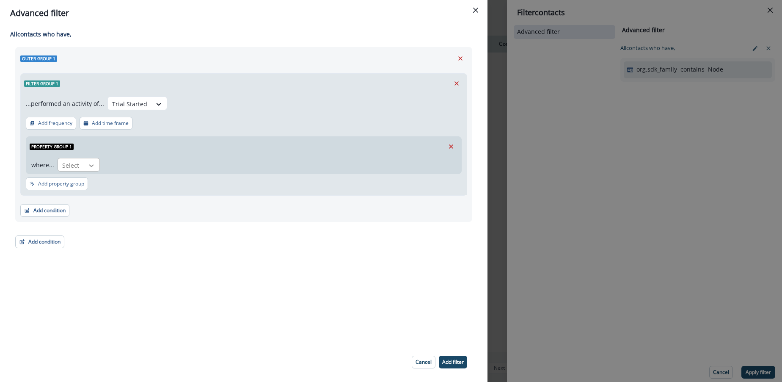
click at [84, 164] on div at bounding box center [91, 165] width 14 height 8
click at [143, 159] on div "where... num_of_days, 1 of 6. 6 results available. Use Up and Down to choose op…" at bounding box center [241, 165] width 421 height 14
click at [106, 121] on p "Add time frame" at bounding box center [110, 123] width 37 height 6
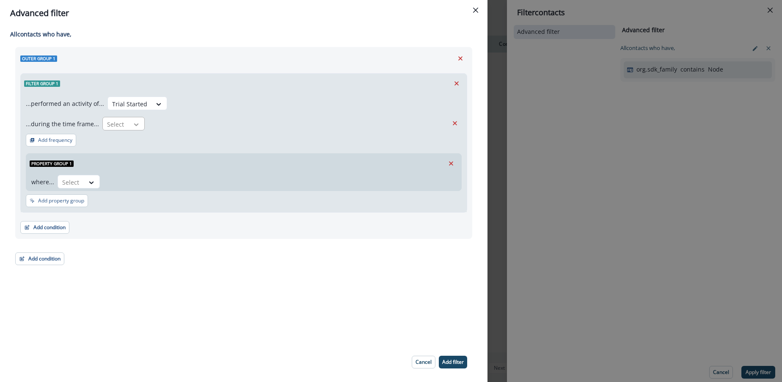
click at [129, 126] on div at bounding box center [136, 124] width 14 height 8
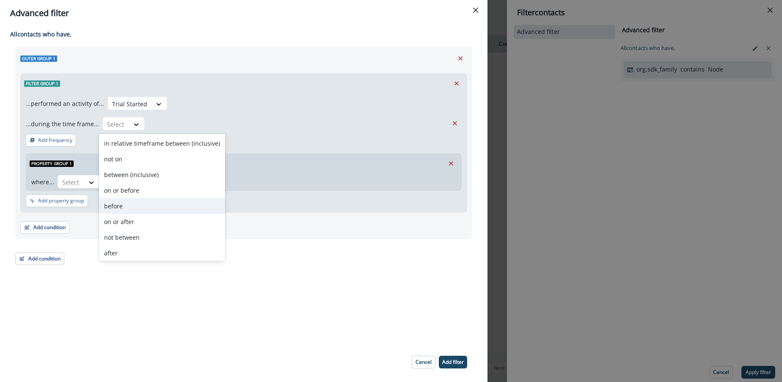
scroll to position [33, 0]
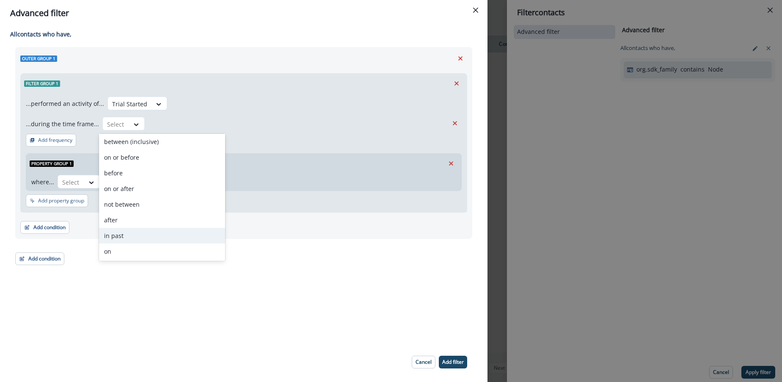
drag, startPoint x: 133, startPoint y: 231, endPoint x: 151, endPoint y: 174, distance: 59.4
click at [133, 230] on div "in past" at bounding box center [162, 236] width 126 height 16
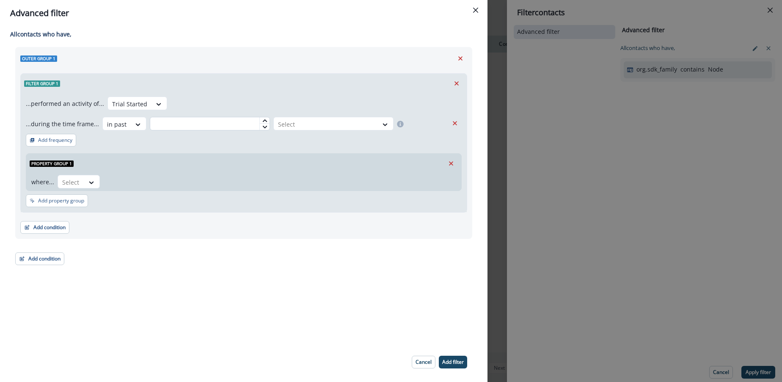
click at [240, 126] on input "text" at bounding box center [210, 124] width 120 height 14
type input "*"
click at [296, 126] on div at bounding box center [326, 124] width 96 height 11
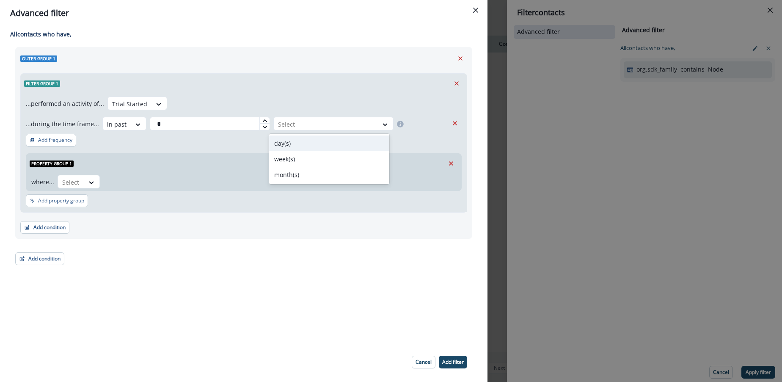
click at [289, 143] on div "day(s)" at bounding box center [329, 143] width 120 height 16
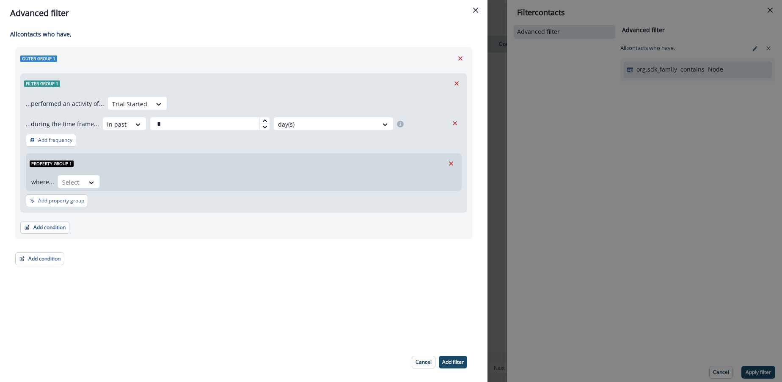
drag, startPoint x: 289, startPoint y: 148, endPoint x: 324, endPoint y: 186, distance: 51.2
click at [290, 147] on div "...performed an activity of... Trial Started ...during the time frame... in pas…" at bounding box center [244, 152] width 446 height 119
click at [449, 359] on p "Add filter" at bounding box center [453, 362] width 22 height 6
click at [451, 160] on icon "Remove" at bounding box center [451, 164] width 8 height 8
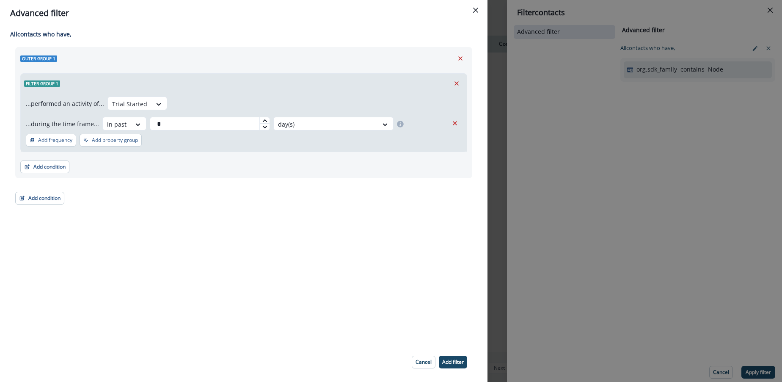
click at [454, 363] on p "Add filter" at bounding box center [453, 362] width 22 height 6
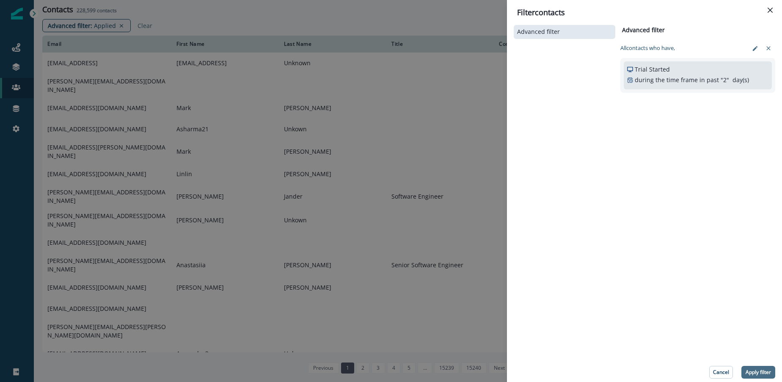
drag, startPoint x: 756, startPoint y: 374, endPoint x: 755, endPoint y: 357, distance: 17.4
click at [756, 374] on p "Apply filter" at bounding box center [758, 372] width 25 height 6
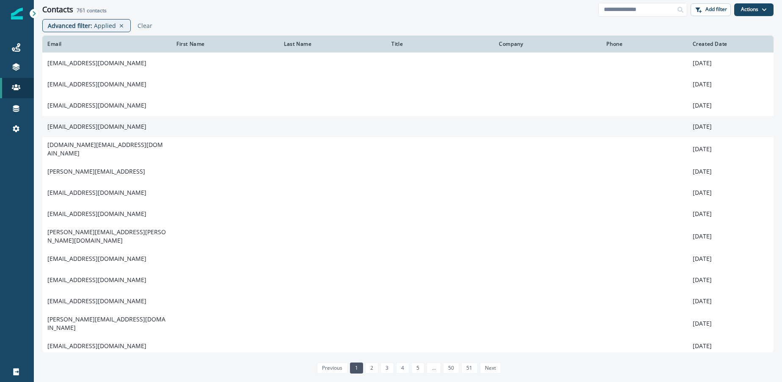
click at [144, 128] on td "hc3k0nrq@gu.shotgunsde.com" at bounding box center [106, 126] width 129 height 21
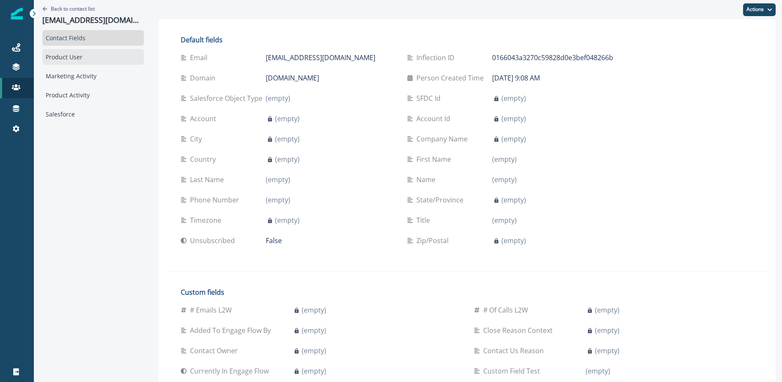
click at [66, 61] on div "Product User" at bounding box center [93, 57] width 102 height 16
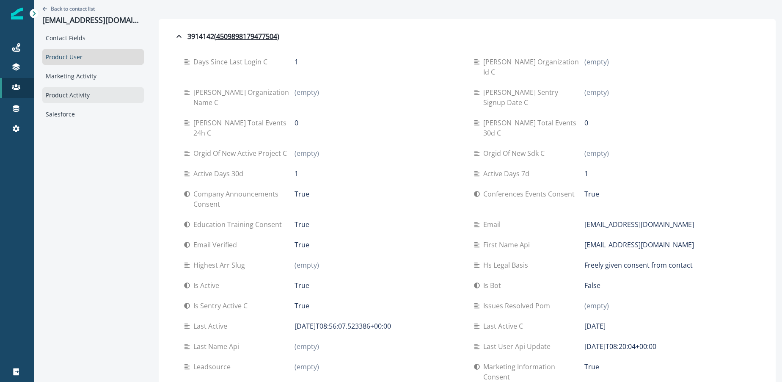
drag, startPoint x: 70, startPoint y: 97, endPoint x: 83, endPoint y: 98, distance: 12.7
click at [70, 97] on div "Product Activity" at bounding box center [93, 95] width 102 height 16
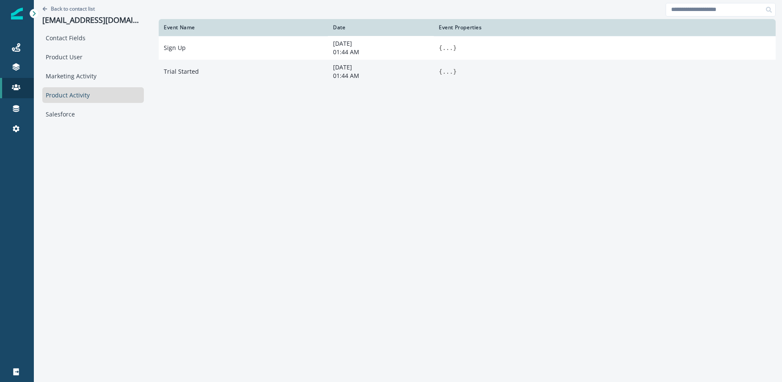
click at [449, 72] on button "..." at bounding box center [447, 71] width 11 height 8
click at [78, 11] on p "Back to contact list" at bounding box center [73, 8] width 44 height 7
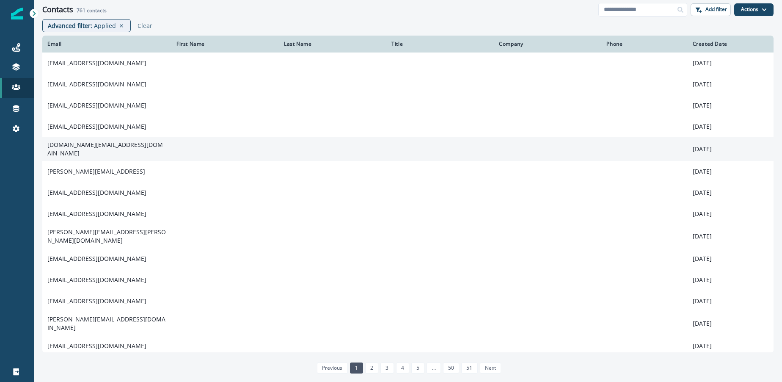
scroll to position [18, 0]
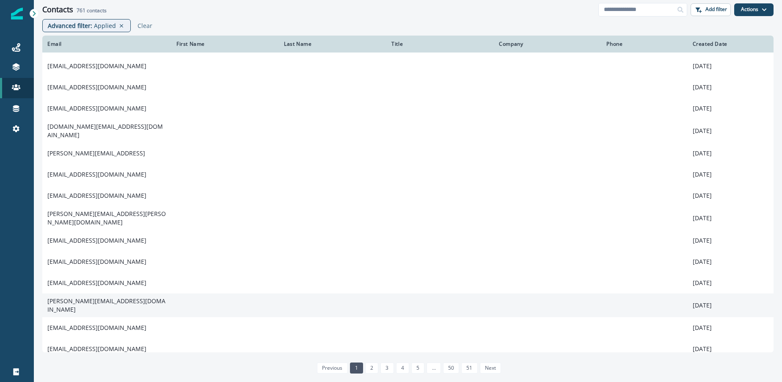
click at [124, 299] on td "moshiur.munna055@gmail.com" at bounding box center [106, 305] width 129 height 24
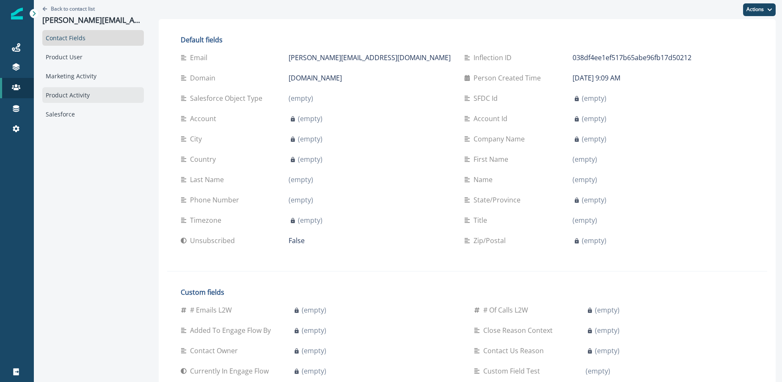
click at [105, 98] on div "Product Activity" at bounding box center [93, 95] width 102 height 16
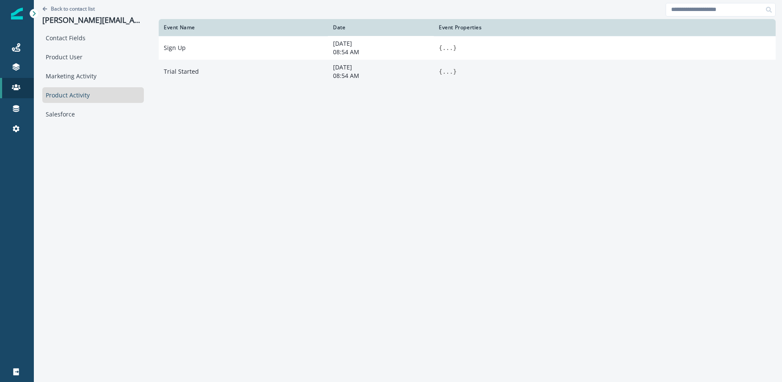
click at [441, 74] on span "{" at bounding box center [440, 71] width 3 height 7
click at [445, 72] on button "..." at bounding box center [447, 71] width 11 height 8
click at [72, 11] on p "Back to contact list" at bounding box center [73, 8] width 44 height 7
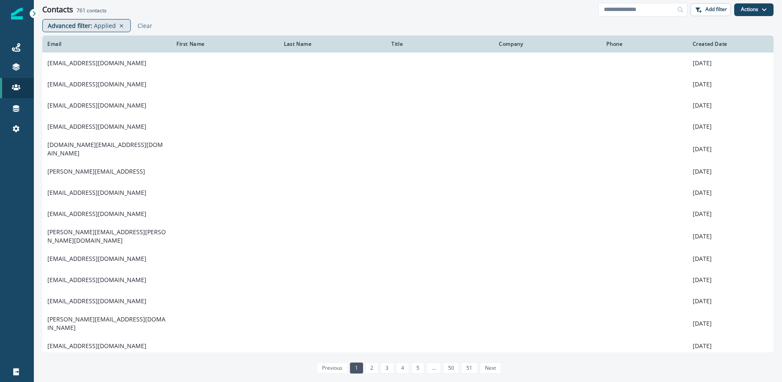
click at [94, 27] on p "Applied" at bounding box center [105, 25] width 22 height 9
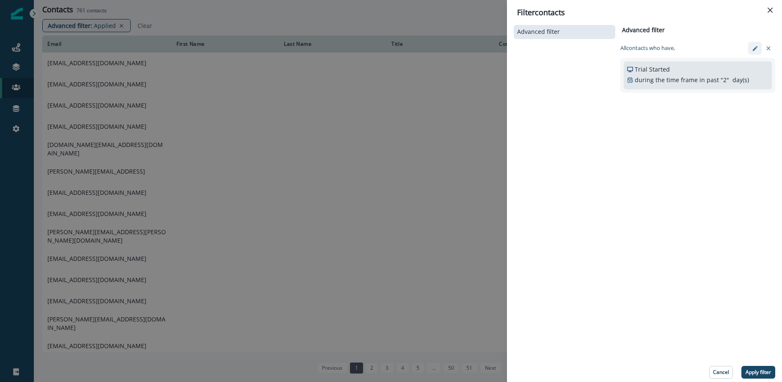
click at [758, 49] on button "edit-filter" at bounding box center [755, 48] width 14 height 13
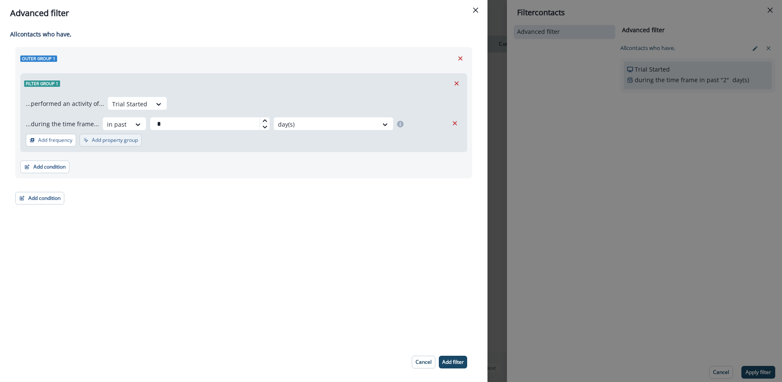
click at [116, 140] on p "Add property group" at bounding box center [115, 140] width 46 height 6
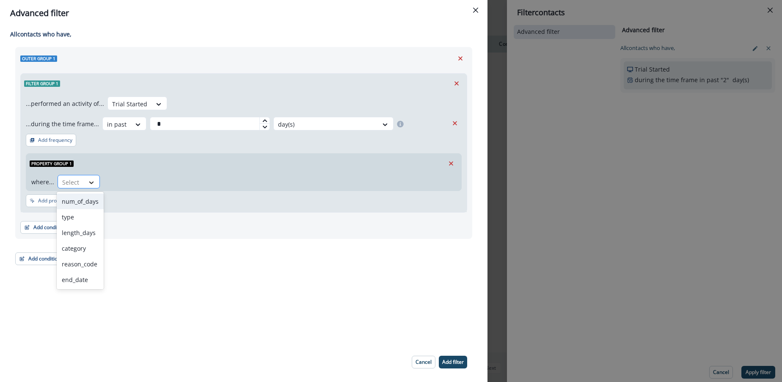
click at [91, 179] on icon at bounding box center [92, 182] width 8 height 8
click at [82, 202] on div "num_of_days" at bounding box center [80, 201] width 47 height 16
click at [149, 186] on div at bounding box center [156, 182] width 14 height 8
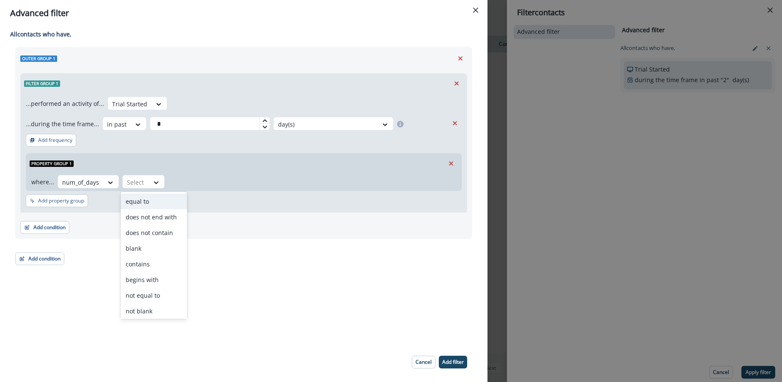
drag, startPoint x: 141, startPoint y: 204, endPoint x: 146, endPoint y: 203, distance: 4.3
click at [141, 204] on div "equal to" at bounding box center [154, 201] width 66 height 16
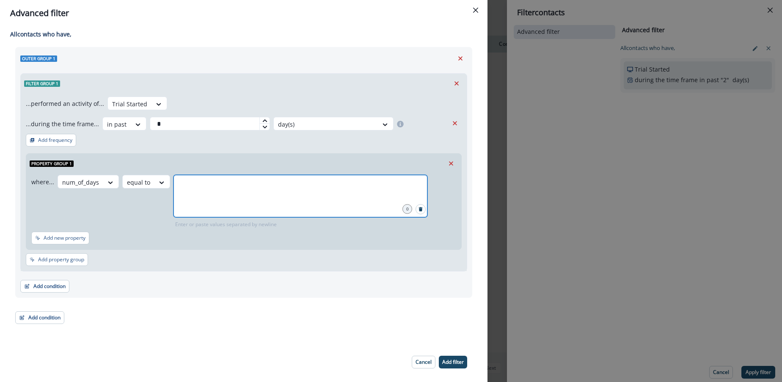
click at [187, 188] on input "text" at bounding box center [300, 185] width 251 height 17
type input "**"
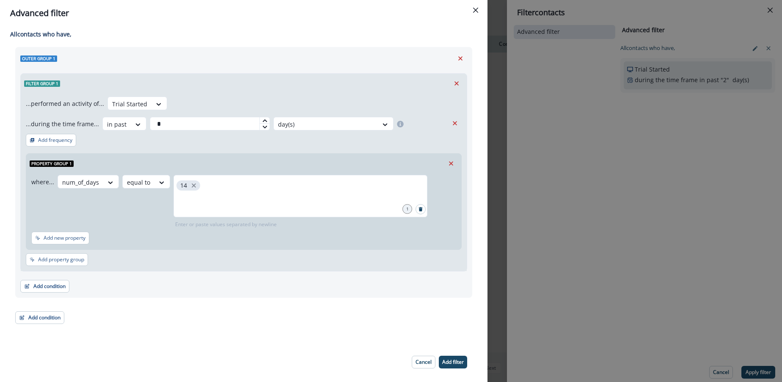
click at [450, 362] on p "Add filter" at bounding box center [453, 362] width 22 height 6
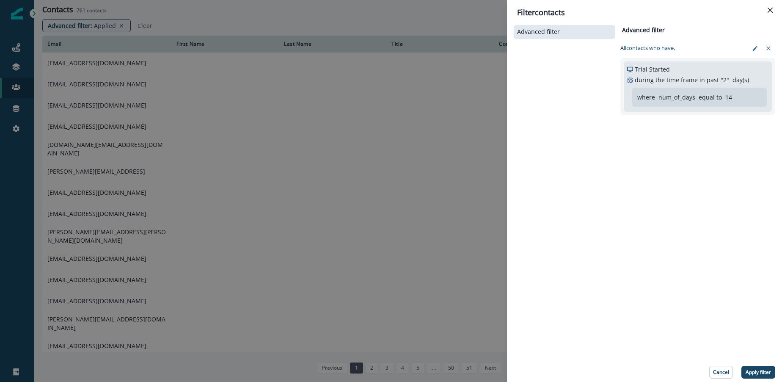
drag, startPoint x: 765, startPoint y: 374, endPoint x: 755, endPoint y: 371, distance: 10.7
click at [765, 374] on p "Apply filter" at bounding box center [758, 372] width 25 height 6
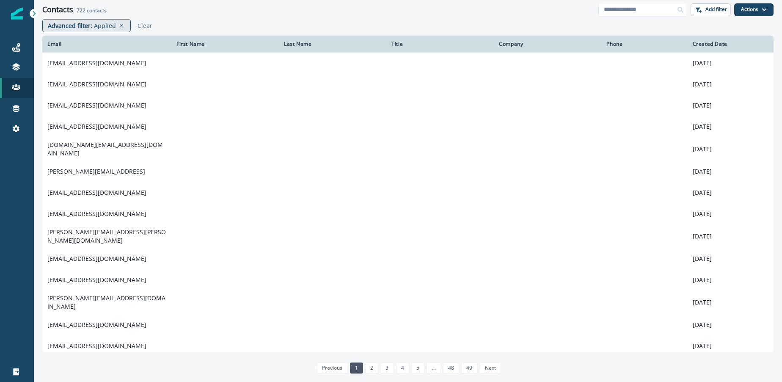
click at [98, 26] on p "Applied" at bounding box center [105, 25] width 22 height 9
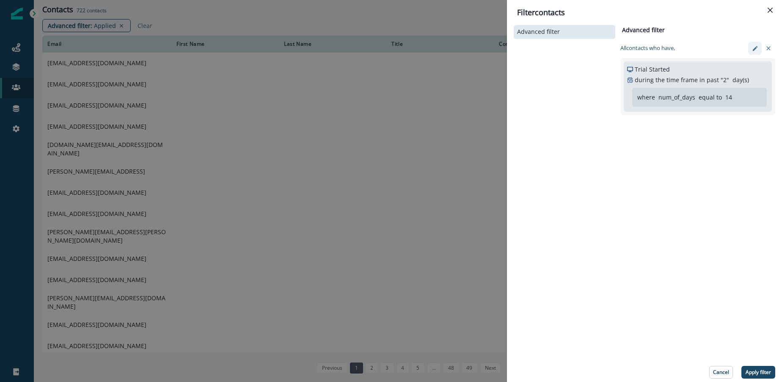
click at [753, 51] on icon "edit-filter" at bounding box center [755, 48] width 6 height 6
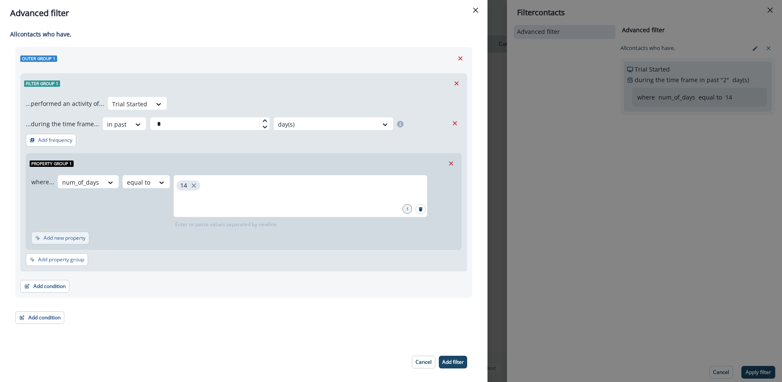
click at [67, 239] on p "Add new property" at bounding box center [65, 238] width 42 height 6
click at [79, 237] on div at bounding box center [79, 239] width 18 height 11
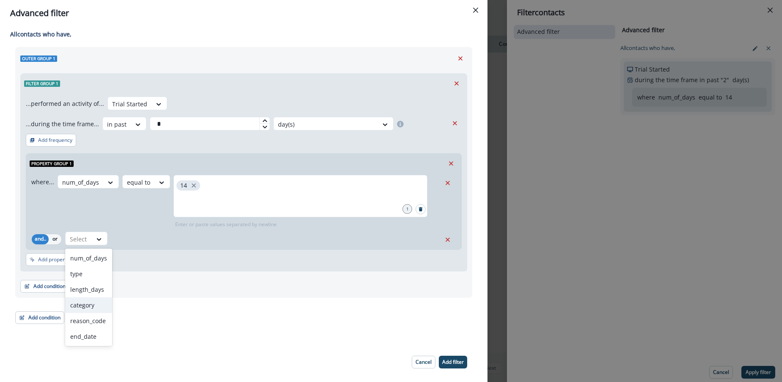
click at [91, 306] on div "category" at bounding box center [88, 305] width 47 height 16
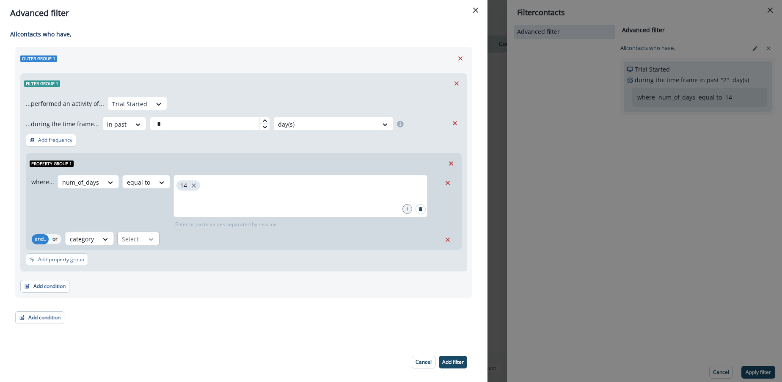
click at [114, 187] on icon at bounding box center [111, 182] width 8 height 8
click at [145, 260] on div "equal to" at bounding box center [150, 258] width 66 height 16
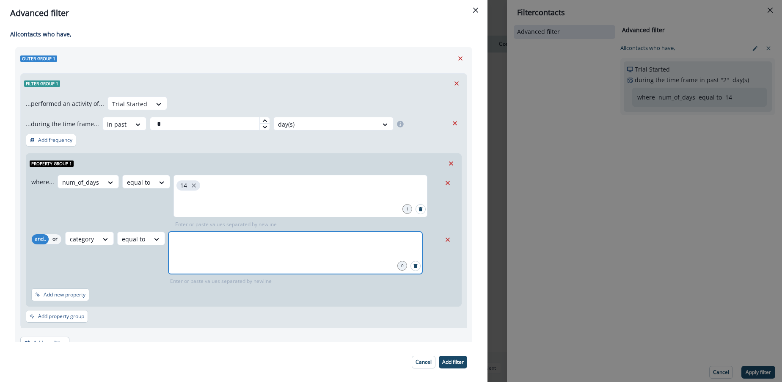
click at [190, 244] on input "text" at bounding box center [295, 242] width 251 height 17
click at [179, 246] on input "**" at bounding box center [295, 242] width 251 height 17
type input "**"
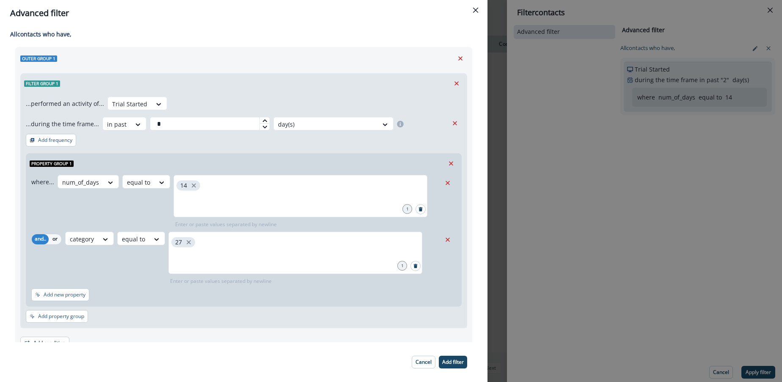
click at [462, 359] on p "Add filter" at bounding box center [453, 362] width 22 height 6
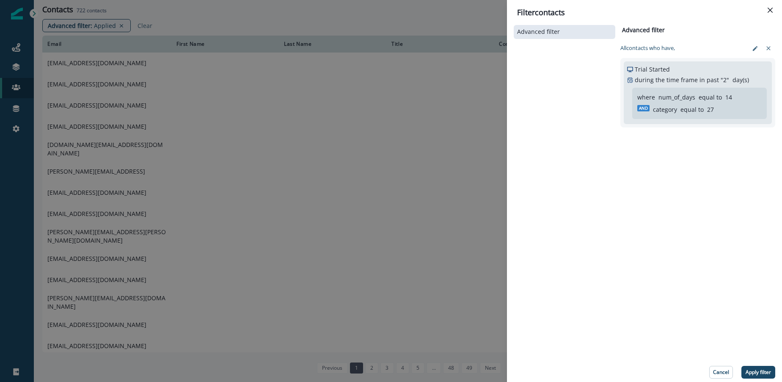
drag, startPoint x: 757, startPoint y: 366, endPoint x: 736, endPoint y: 358, distance: 22.4
click at [757, 366] on button "Apply filter" at bounding box center [758, 372] width 34 height 13
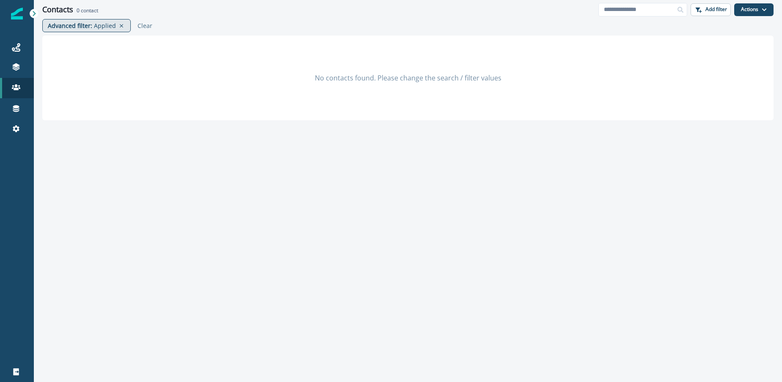
click at [102, 25] on p "Applied" at bounding box center [105, 25] width 22 height 9
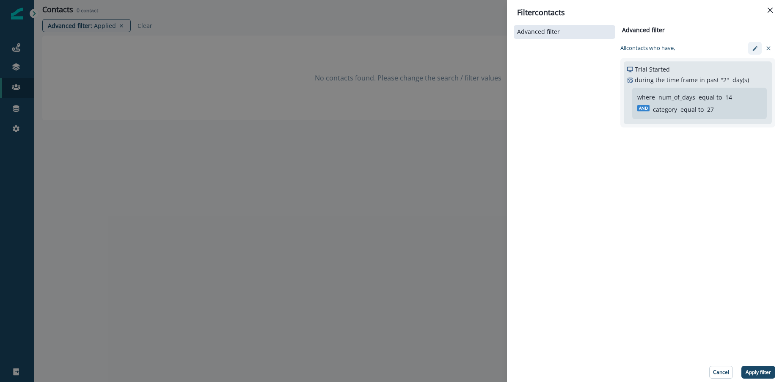
click at [754, 46] on icon "edit-filter" at bounding box center [755, 48] width 6 height 6
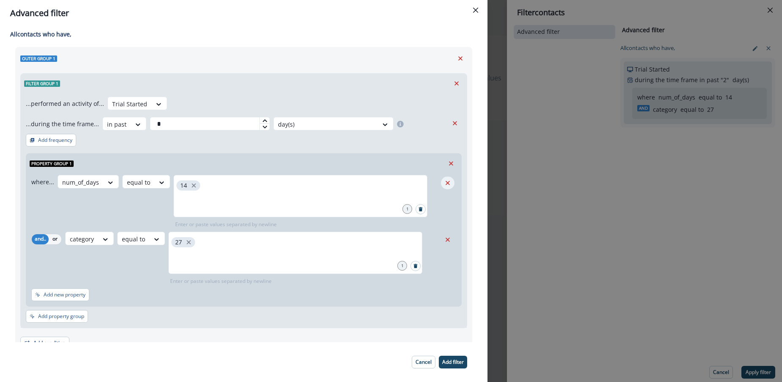
click at [449, 180] on icon "Remove" at bounding box center [448, 183] width 8 height 8
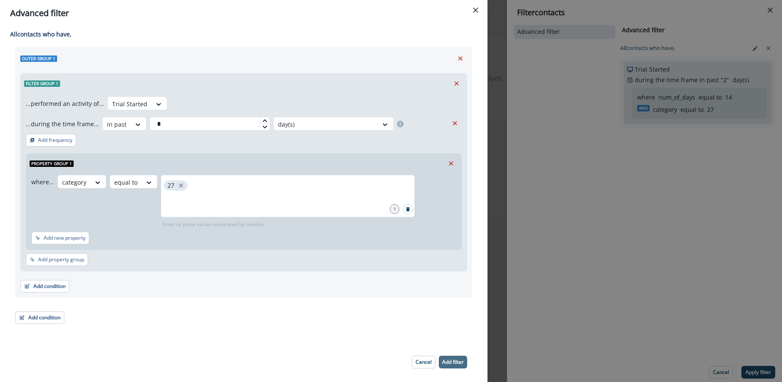
click at [446, 361] on p "Add filter" at bounding box center [453, 362] width 22 height 6
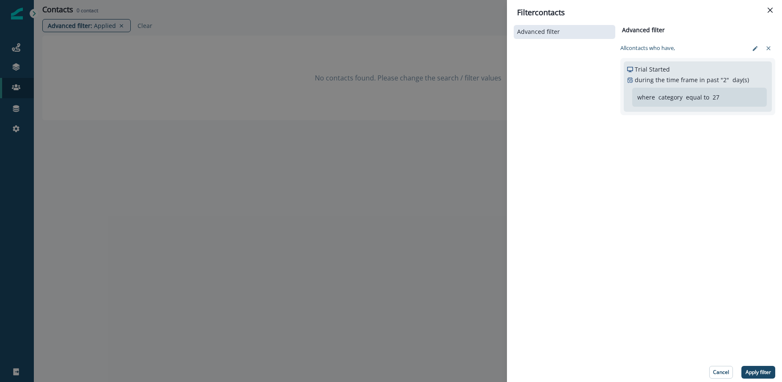
click at [757, 372] on p "Apply filter" at bounding box center [758, 372] width 25 height 6
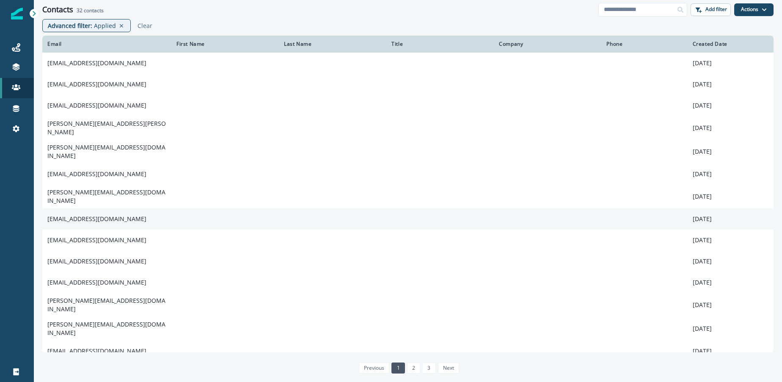
scroll to position [2, 0]
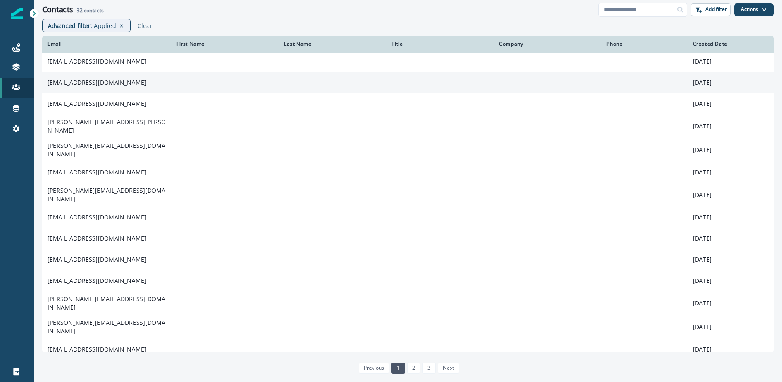
click at [115, 86] on td "gr@respeecher.com" at bounding box center [106, 82] width 129 height 21
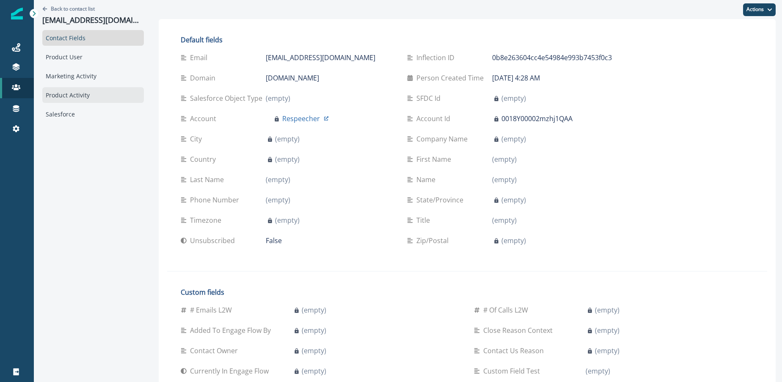
click at [82, 102] on div "Product Activity" at bounding box center [93, 95] width 102 height 16
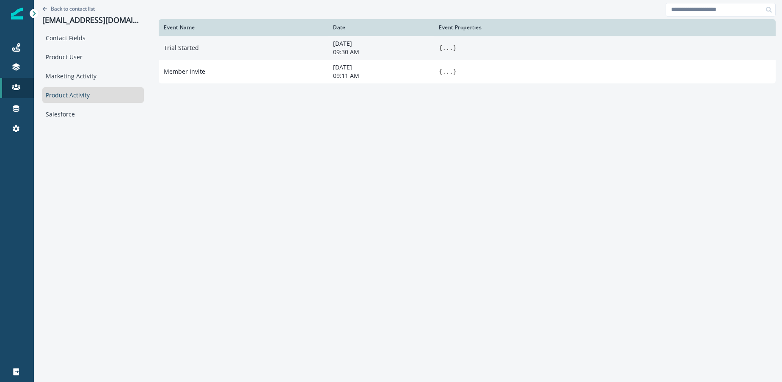
click at [442, 46] on button "..." at bounding box center [447, 48] width 11 height 8
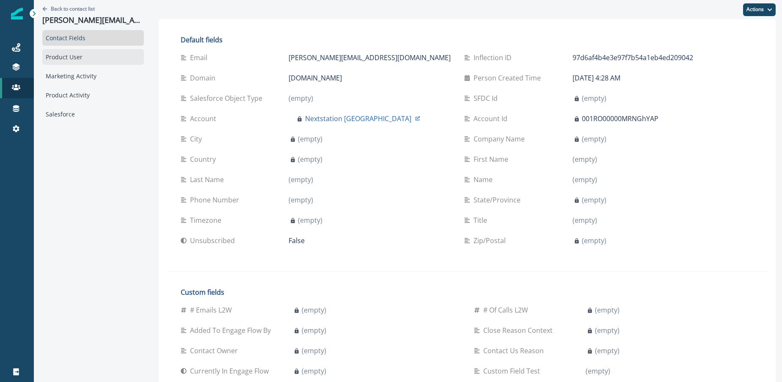
click at [69, 58] on div "Product User" at bounding box center [93, 57] width 102 height 16
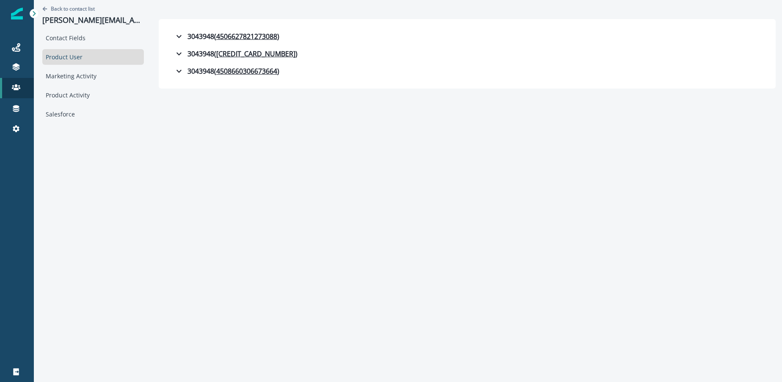
click at [69, 2] on div "Back to contact list moises@nextstation.cl" at bounding box center [93, 15] width 102 height 30
click at [71, 7] on p "Back to contact list" at bounding box center [73, 8] width 44 height 7
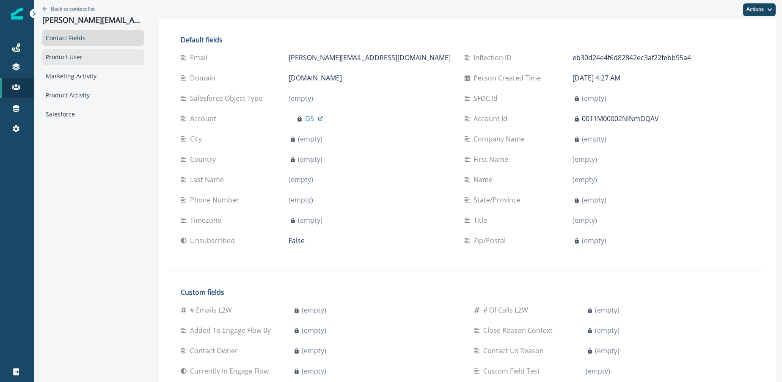
click at [65, 61] on div "Product User" at bounding box center [93, 57] width 102 height 16
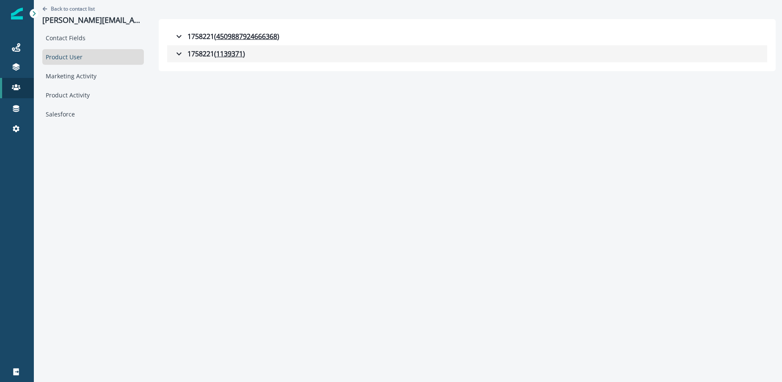
click at [175, 52] on icon "button" at bounding box center [179, 54] width 10 height 10
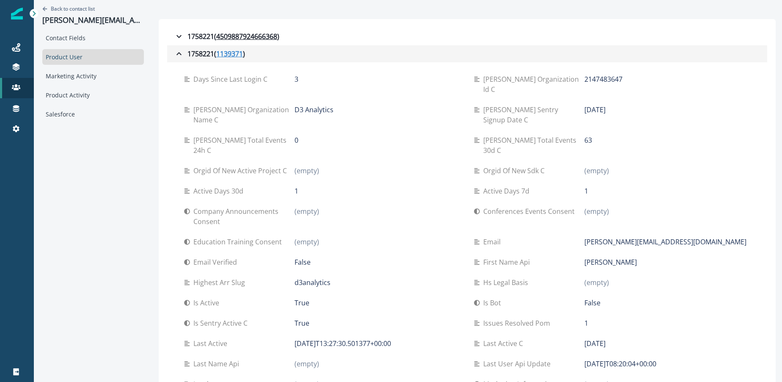
click at [224, 53] on u "1139371" at bounding box center [229, 54] width 27 height 10
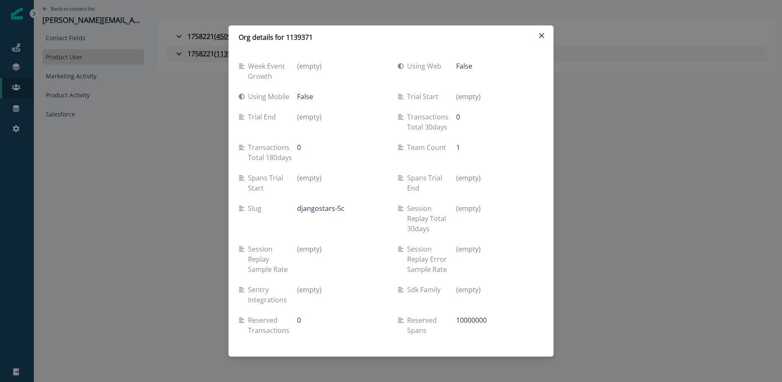
drag, startPoint x: 541, startPoint y: 36, endPoint x: 444, endPoint y: 47, distance: 97.5
click at [541, 36] on icon "Close" at bounding box center [541, 35] width 5 height 5
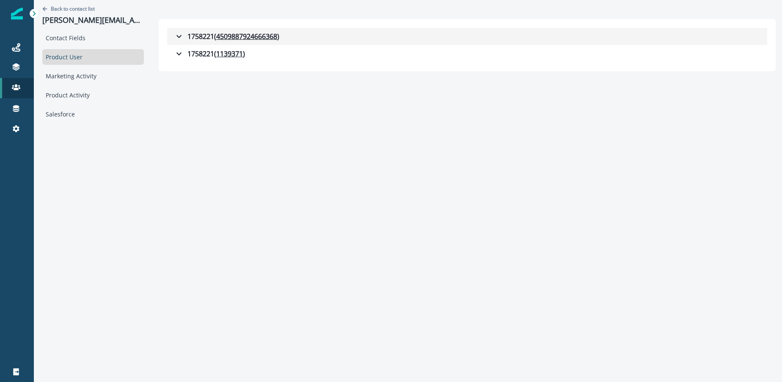
click at [180, 35] on icon "button" at bounding box center [179, 36] width 10 height 10
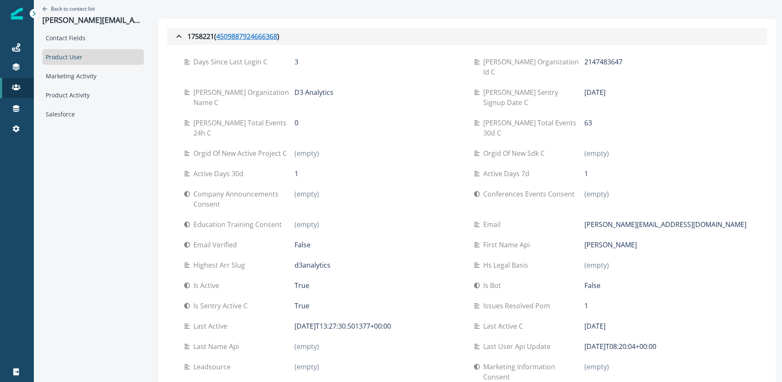
click at [242, 40] on u "4509887924666368" at bounding box center [246, 36] width 61 height 10
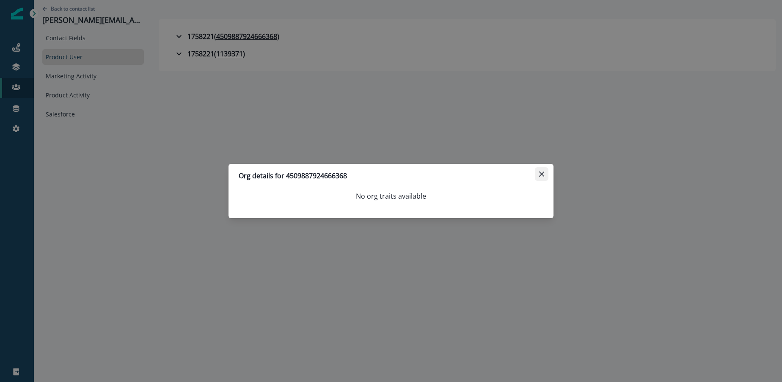
click at [538, 171] on button "Close" at bounding box center [542, 174] width 14 height 14
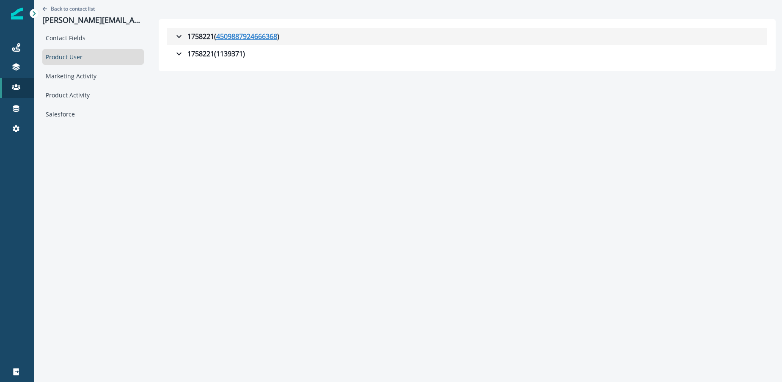
click at [248, 40] on u "4509887924666368" at bounding box center [246, 36] width 61 height 10
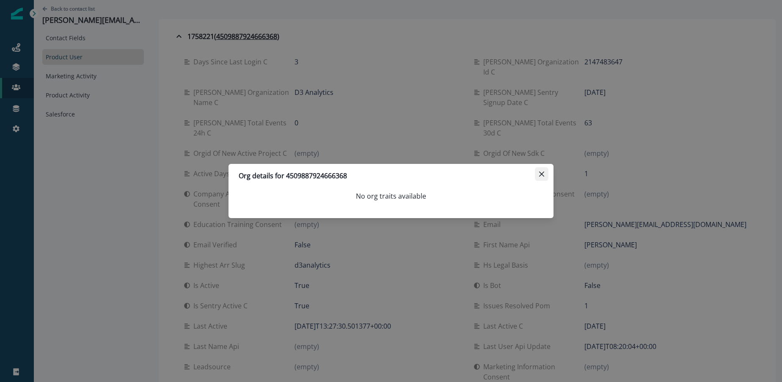
click at [541, 173] on icon "Close" at bounding box center [541, 173] width 5 height 5
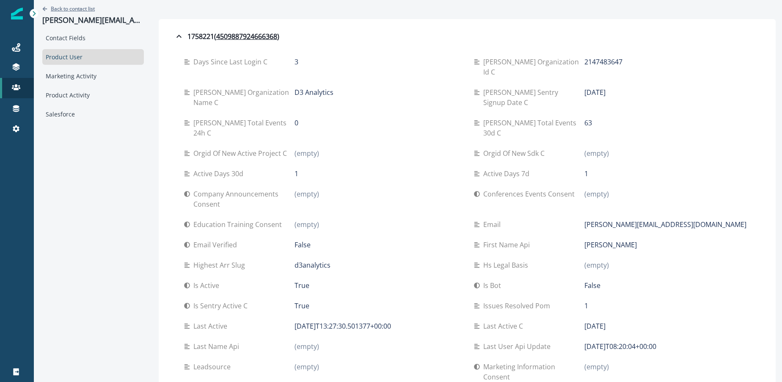
click at [81, 8] on p "Back to contact list" at bounding box center [73, 8] width 44 height 7
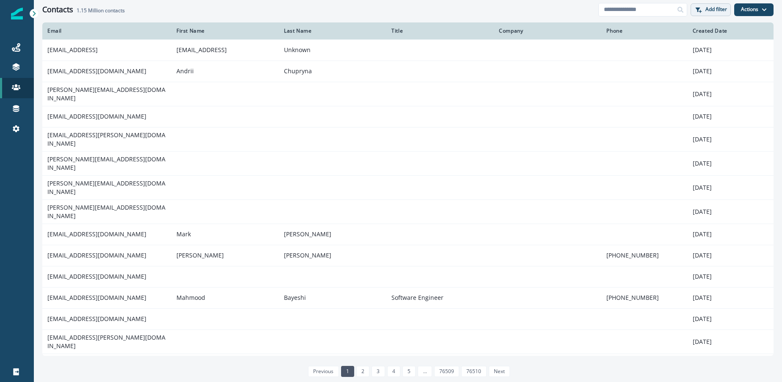
click at [708, 10] on p "Add filter" at bounding box center [716, 9] width 22 height 6
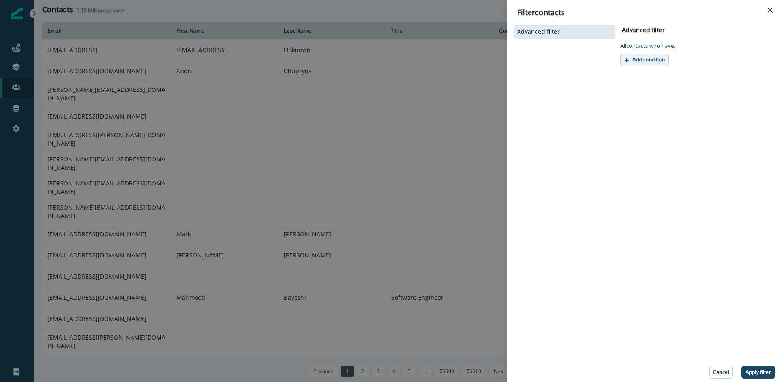
click at [639, 59] on p "Add condition" at bounding box center [649, 60] width 32 height 6
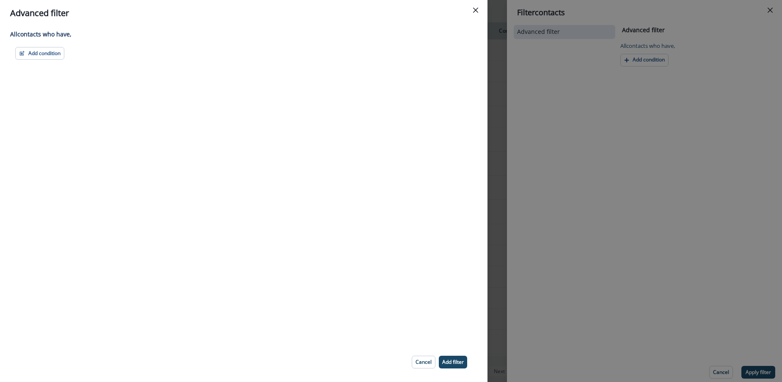
click at [35, 61] on div "All contact s who have, Add condition Contact properties A person property Perf…" at bounding box center [243, 184] width 487 height 316
click at [36, 58] on button "Add condition" at bounding box center [39, 53] width 49 height 13
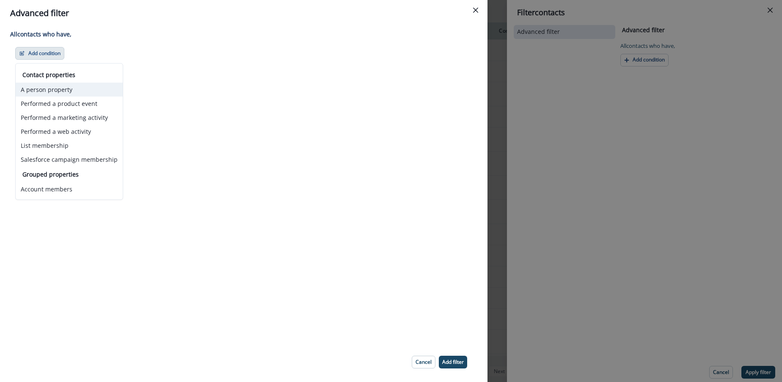
click at [52, 89] on button "A person property" at bounding box center [69, 90] width 107 height 14
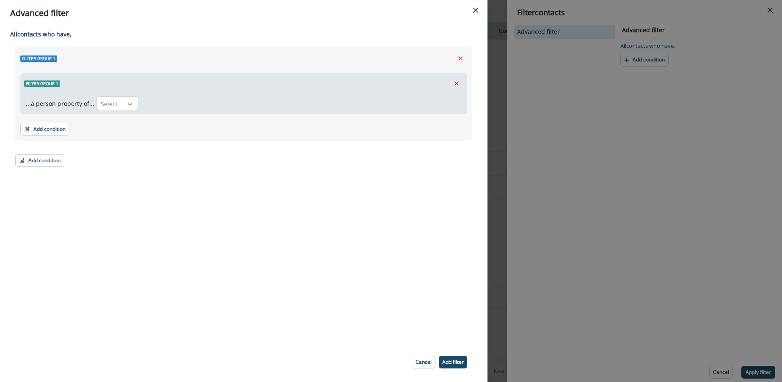
click at [126, 106] on icon at bounding box center [130, 104] width 8 height 8
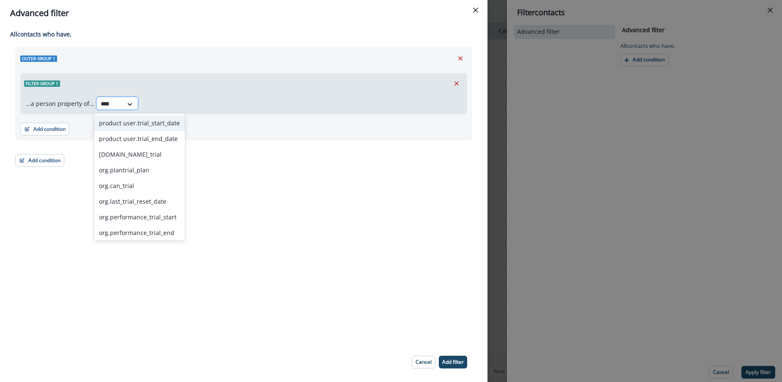
type input "*****"
click at [129, 209] on div "org.trial_start" at bounding box center [139, 215] width 91 height 16
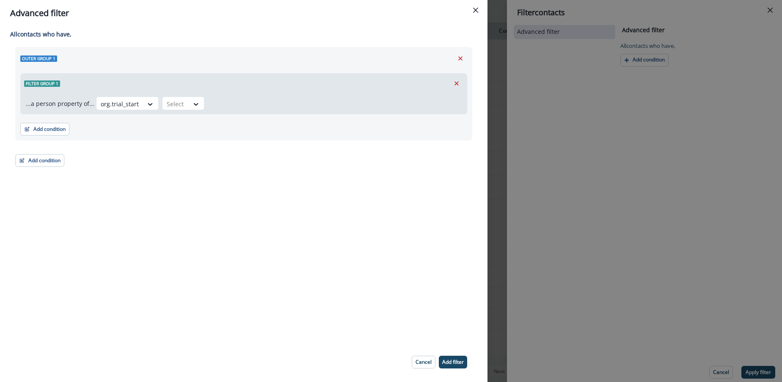
click at [178, 94] on div "...a person property of... option org.trial_start, selected. org.trial_start Se…" at bounding box center [244, 103] width 446 height 21
click at [143, 100] on div "Select" at bounding box center [119, 104] width 47 height 14
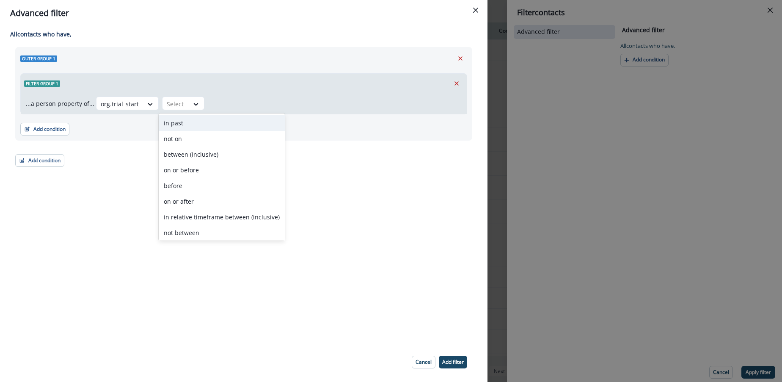
click at [183, 122] on div "in past" at bounding box center [222, 123] width 126 height 16
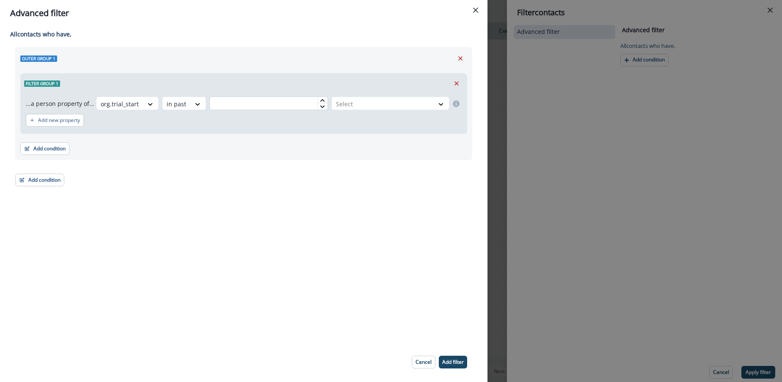
click at [288, 104] on input "text" at bounding box center [268, 103] width 118 height 14
type input "*"
click at [343, 102] on div at bounding box center [383, 104] width 94 height 11
click at [342, 120] on div "day(s)" at bounding box center [389, 123] width 120 height 16
click at [336, 131] on div "...a person property of... org.trial_start in past * option day(s), selected. d…" at bounding box center [244, 113] width 446 height 40
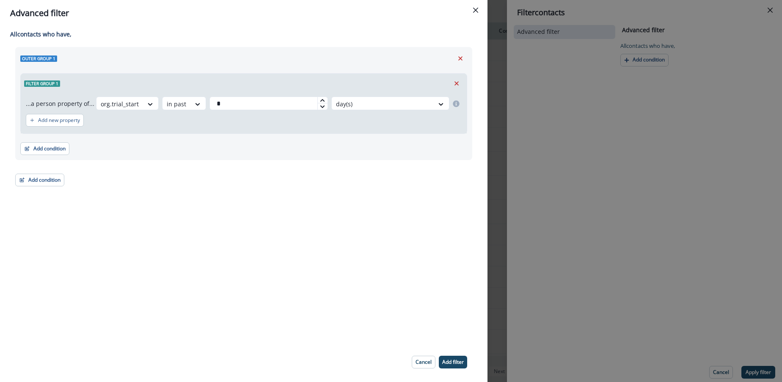
click at [458, 359] on p "Add filter" at bounding box center [453, 362] width 22 height 6
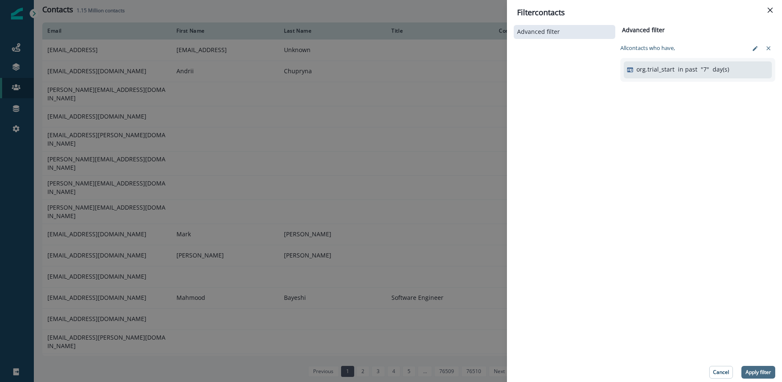
drag, startPoint x: 764, startPoint y: 370, endPoint x: 753, endPoint y: 364, distance: 12.1
click at [763, 370] on p "Apply filter" at bounding box center [758, 372] width 25 height 6
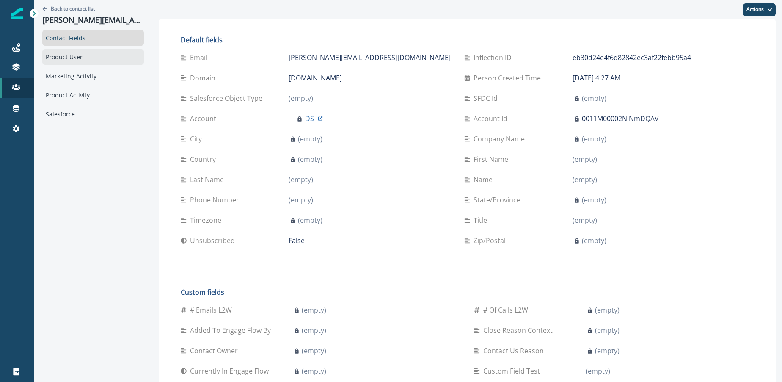
click at [82, 59] on div "Product User" at bounding box center [93, 57] width 102 height 16
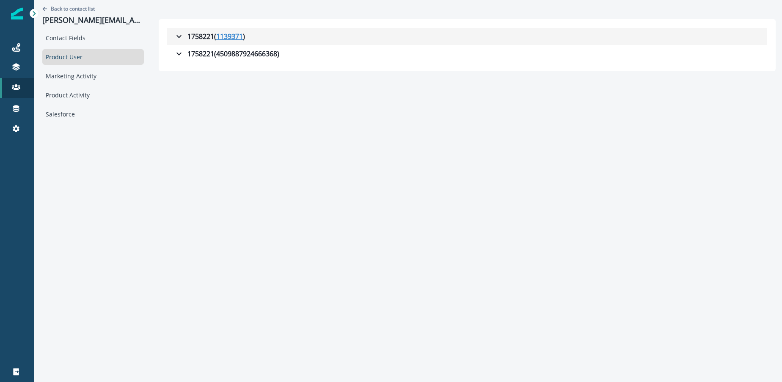
click at [231, 37] on u "1139371" at bounding box center [229, 36] width 27 height 10
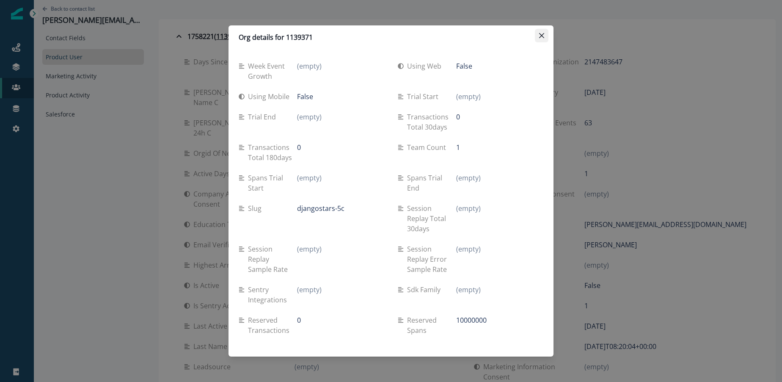
click at [543, 36] on icon "Close" at bounding box center [541, 35] width 5 height 5
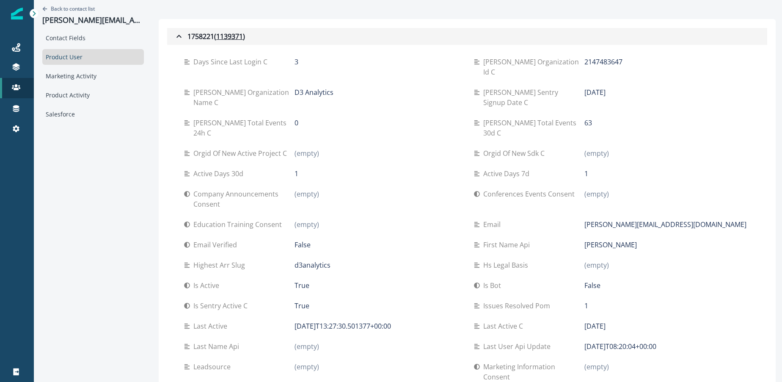
drag, startPoint x: 176, startPoint y: 35, endPoint x: 181, endPoint y: 36, distance: 5.4
click at [176, 35] on icon "button" at bounding box center [179, 36] width 10 height 10
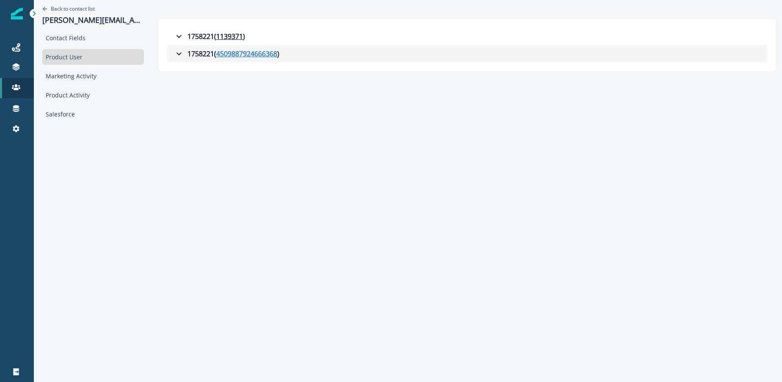
click at [245, 54] on u "4509887924666368" at bounding box center [246, 54] width 61 height 10
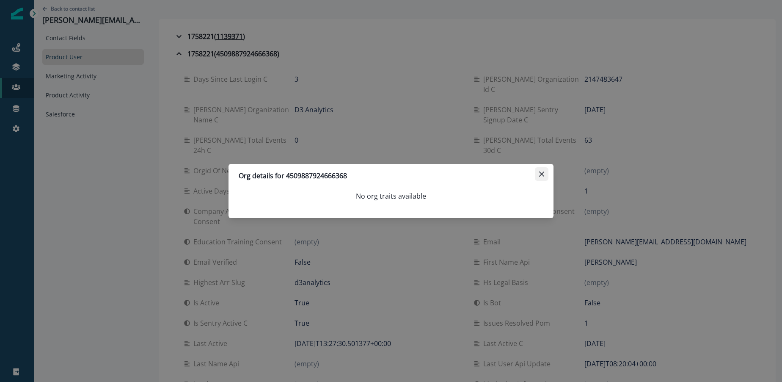
click at [543, 174] on icon "Close" at bounding box center [541, 173] width 5 height 5
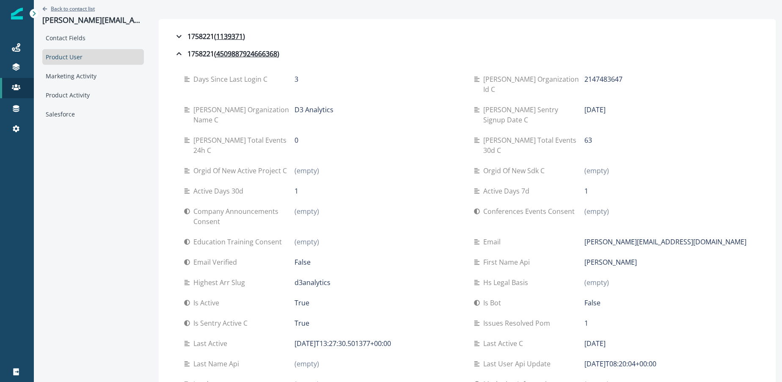
click at [72, 8] on p "Back to contact list" at bounding box center [73, 8] width 44 height 7
